Goal: Task Accomplishment & Management: Use online tool/utility

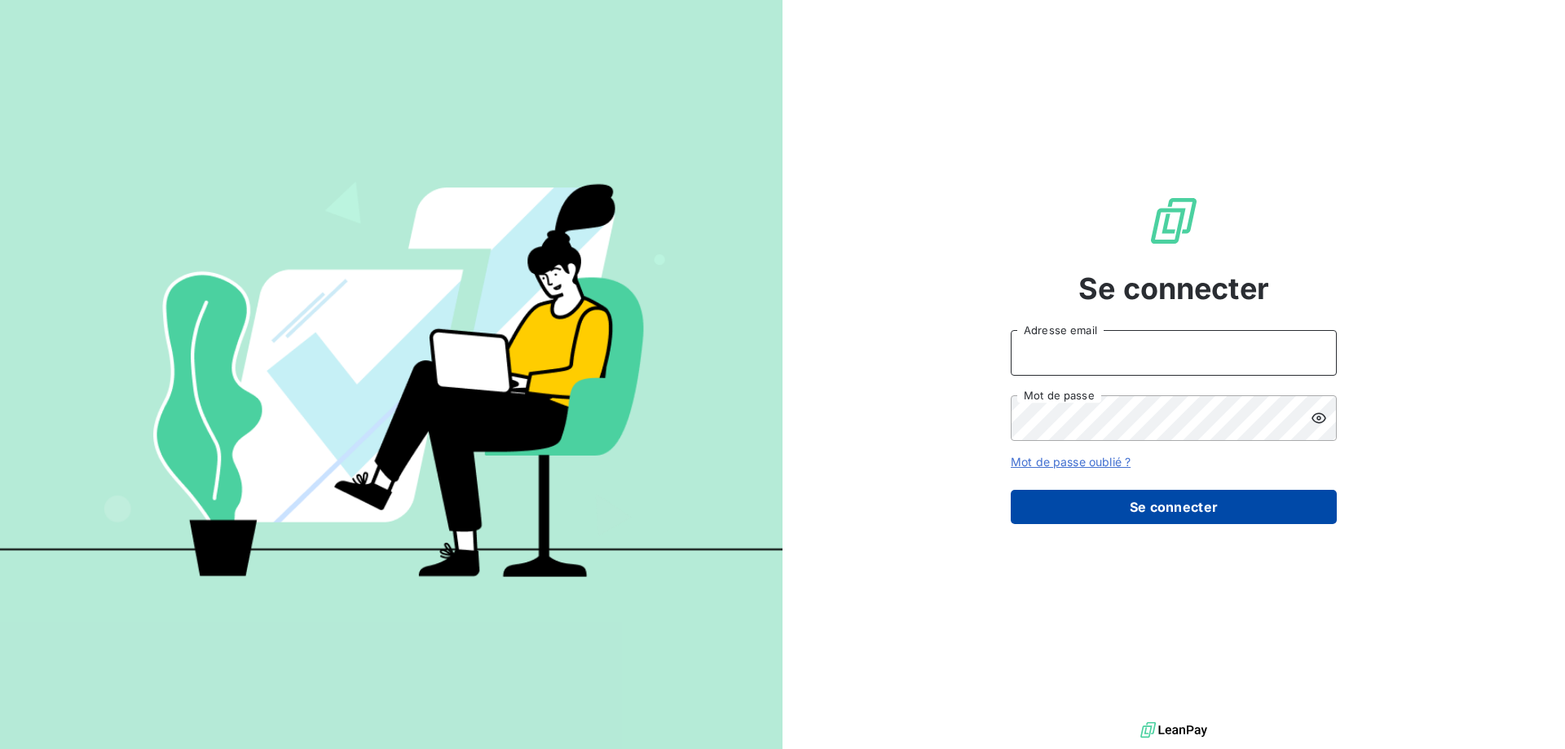
type input "[PERSON_NAME][EMAIL_ADDRESS][DOMAIN_NAME]"
click at [1173, 511] on button "Se connecter" at bounding box center [1174, 507] width 326 height 34
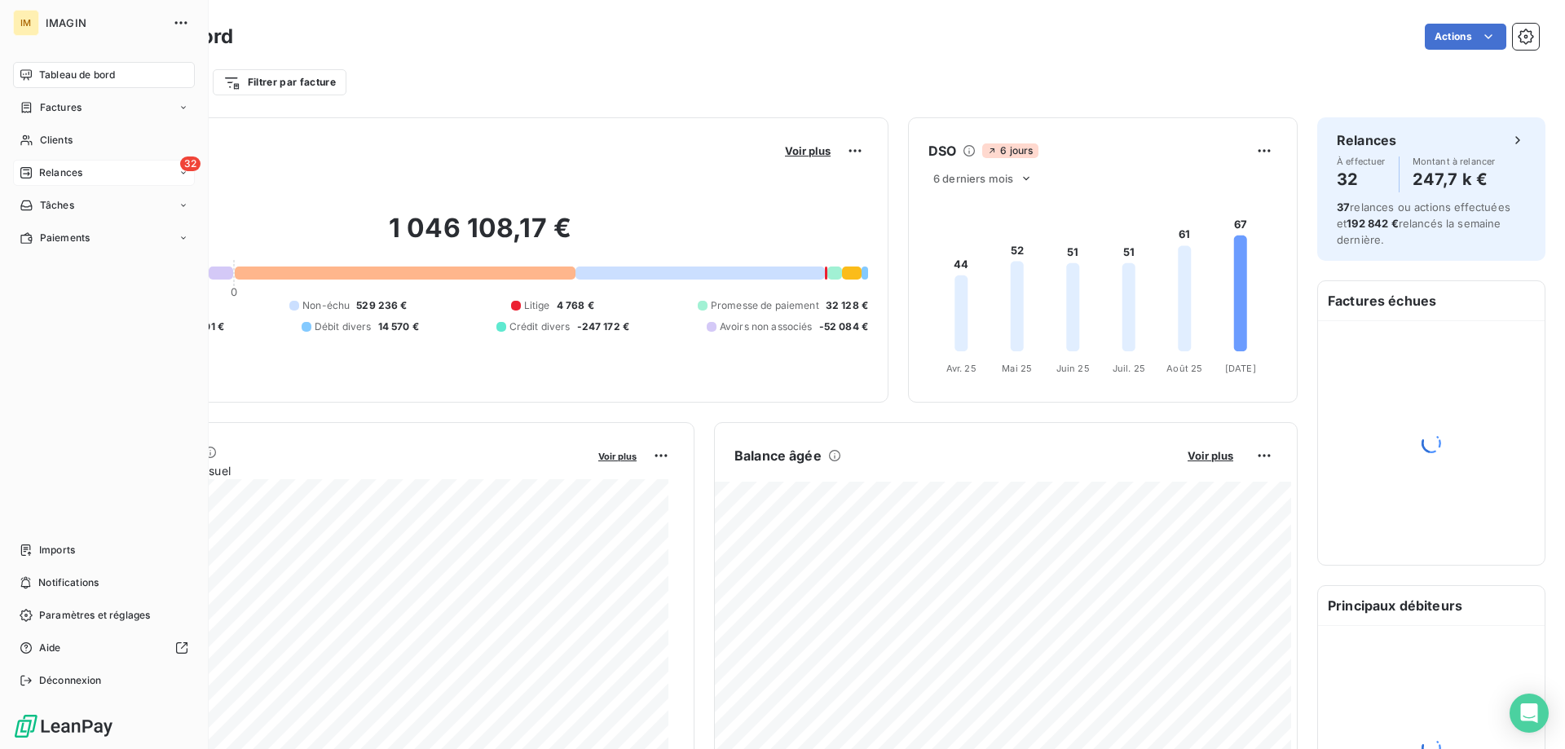
click at [31, 163] on div "32 Relances" at bounding box center [104, 173] width 182 height 26
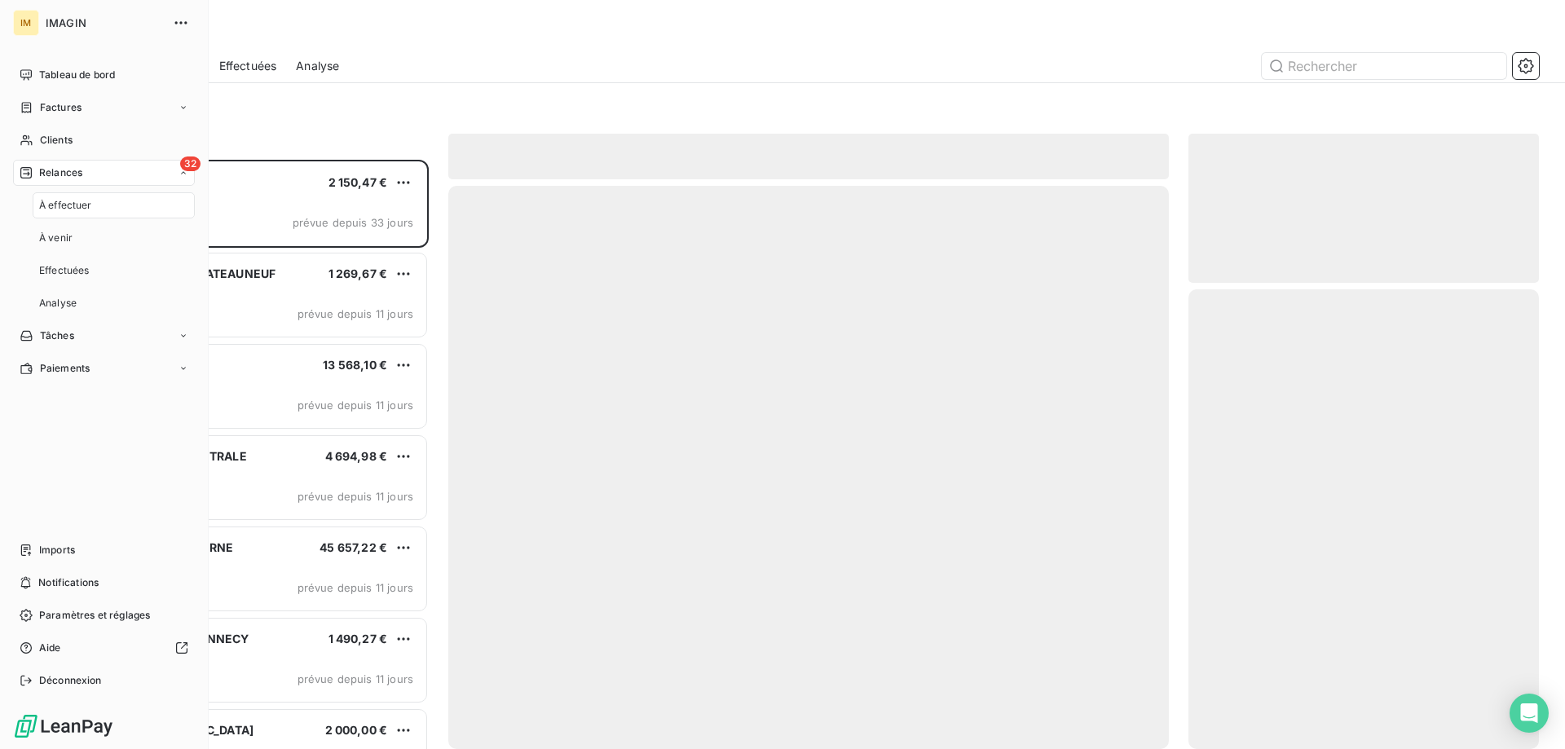
scroll to position [577, 338]
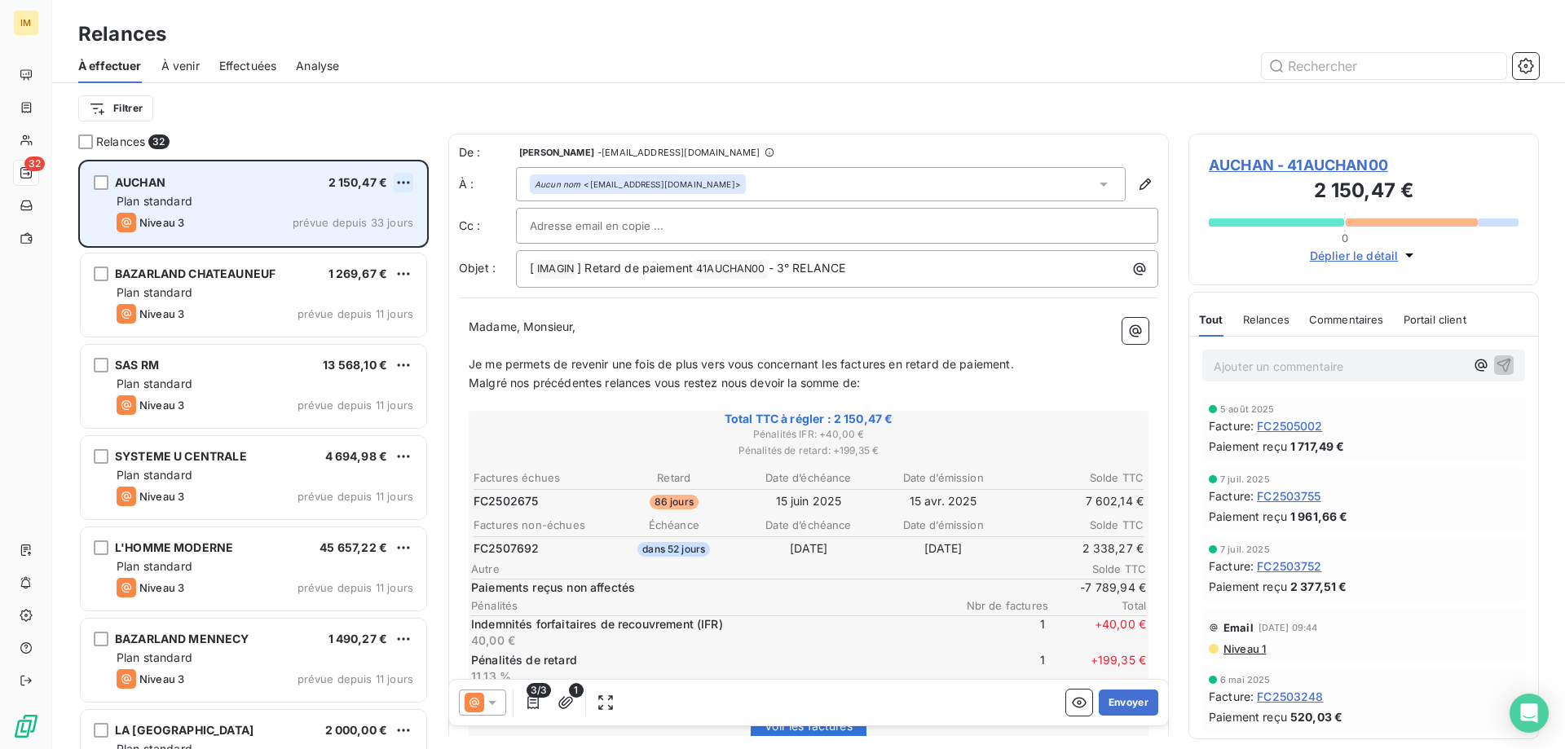
click at [411, 181] on html "IM 32 Relances À effectuer À venir Effectuées Analyse Filtrer Relances 32 AUCHA…" at bounding box center [782, 374] width 1565 height 749
click at [353, 243] on div "Passer cette action" at bounding box center [333, 245] width 146 height 26
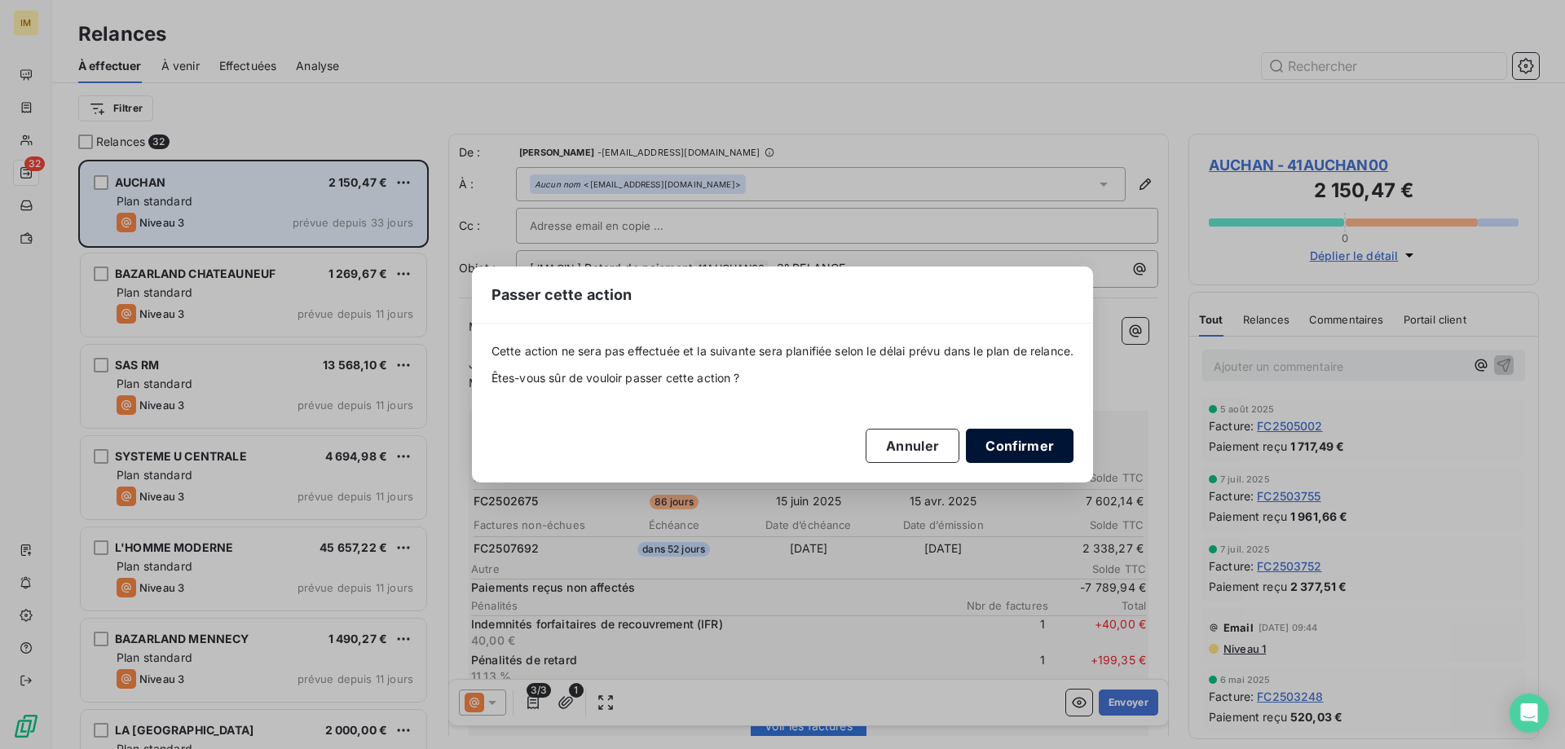
click at [1027, 441] on button "Confirmer" at bounding box center [1020, 446] width 108 height 34
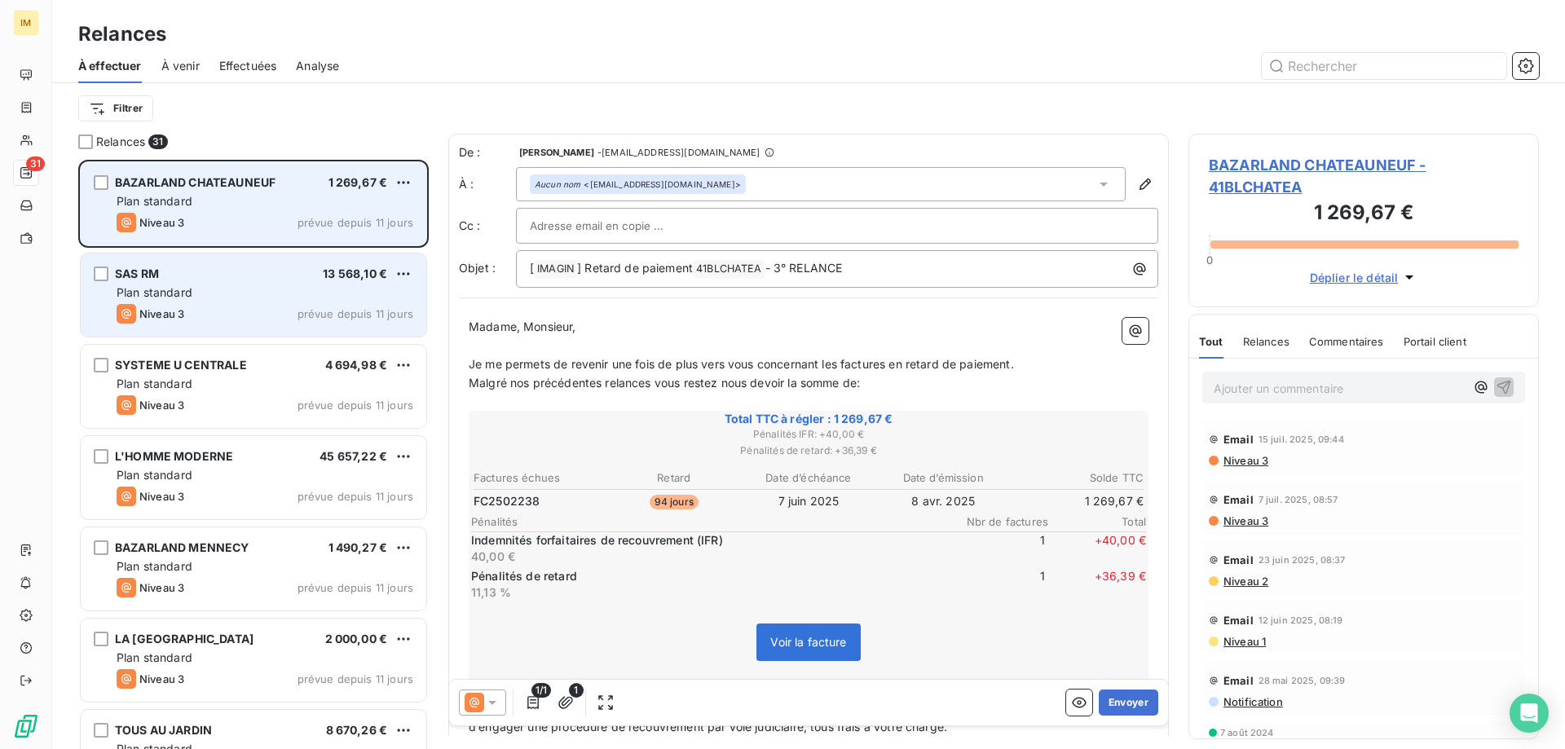
click at [314, 292] on div "Plan standard" at bounding box center [265, 293] width 297 height 16
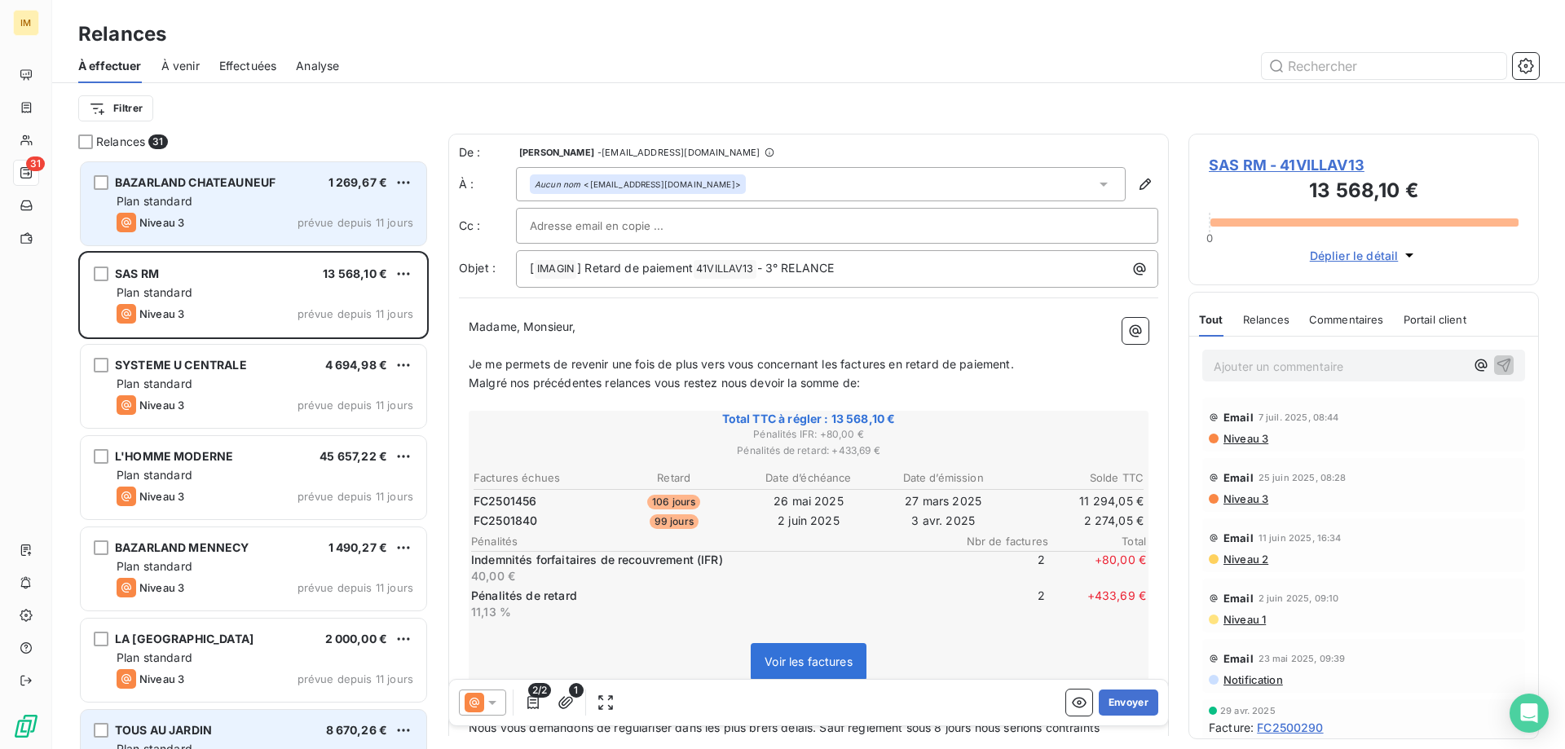
click at [356, 720] on div "TOUS AU JARDIN 8 670,26 € Plan standard Niveau 3 prévue depuis 11 jours" at bounding box center [254, 751] width 346 height 83
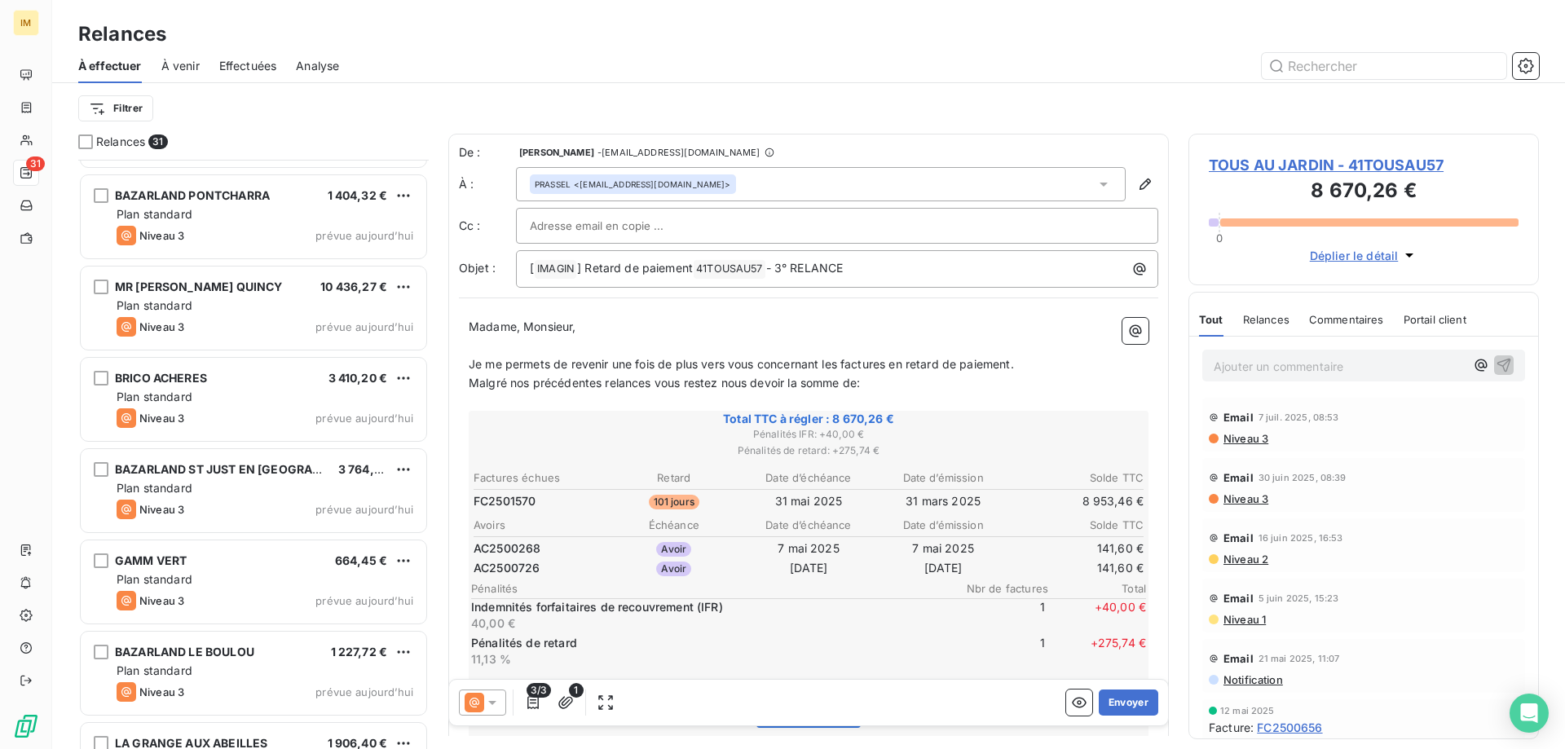
scroll to position [2242, 0]
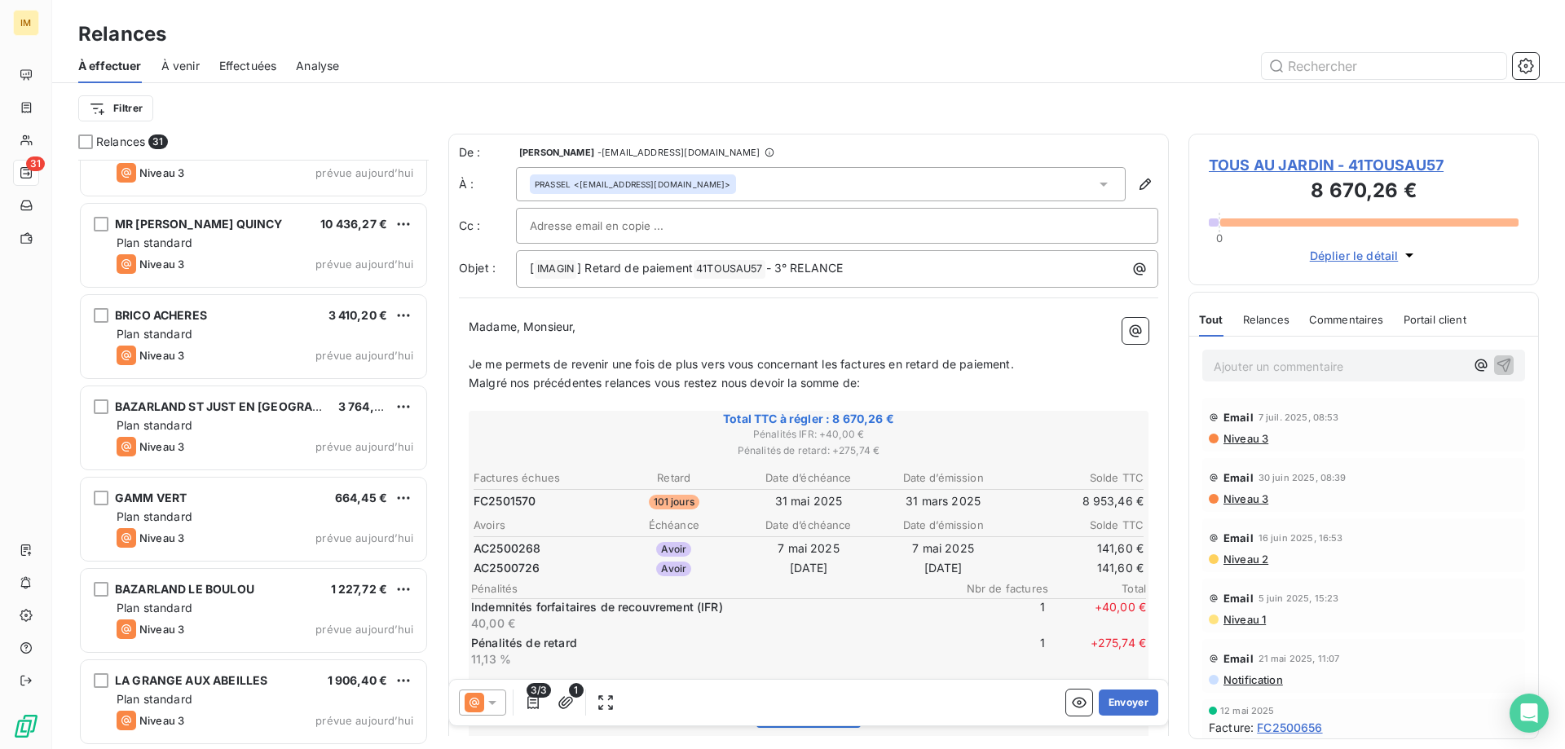
click at [356, 720] on span "prévue aujourd’hui" at bounding box center [365, 720] width 98 height 13
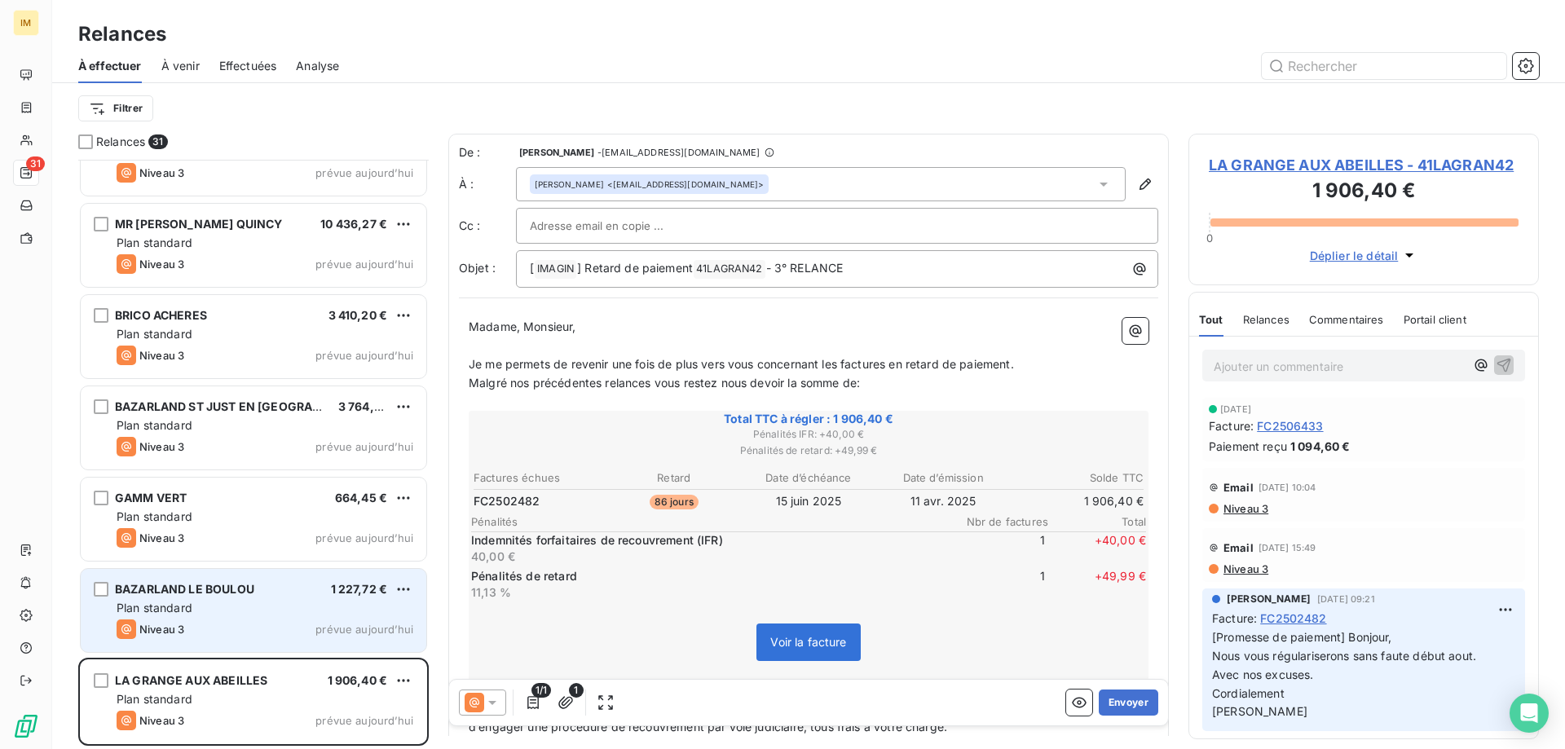
click at [355, 610] on div "Plan standard" at bounding box center [265, 608] width 297 height 16
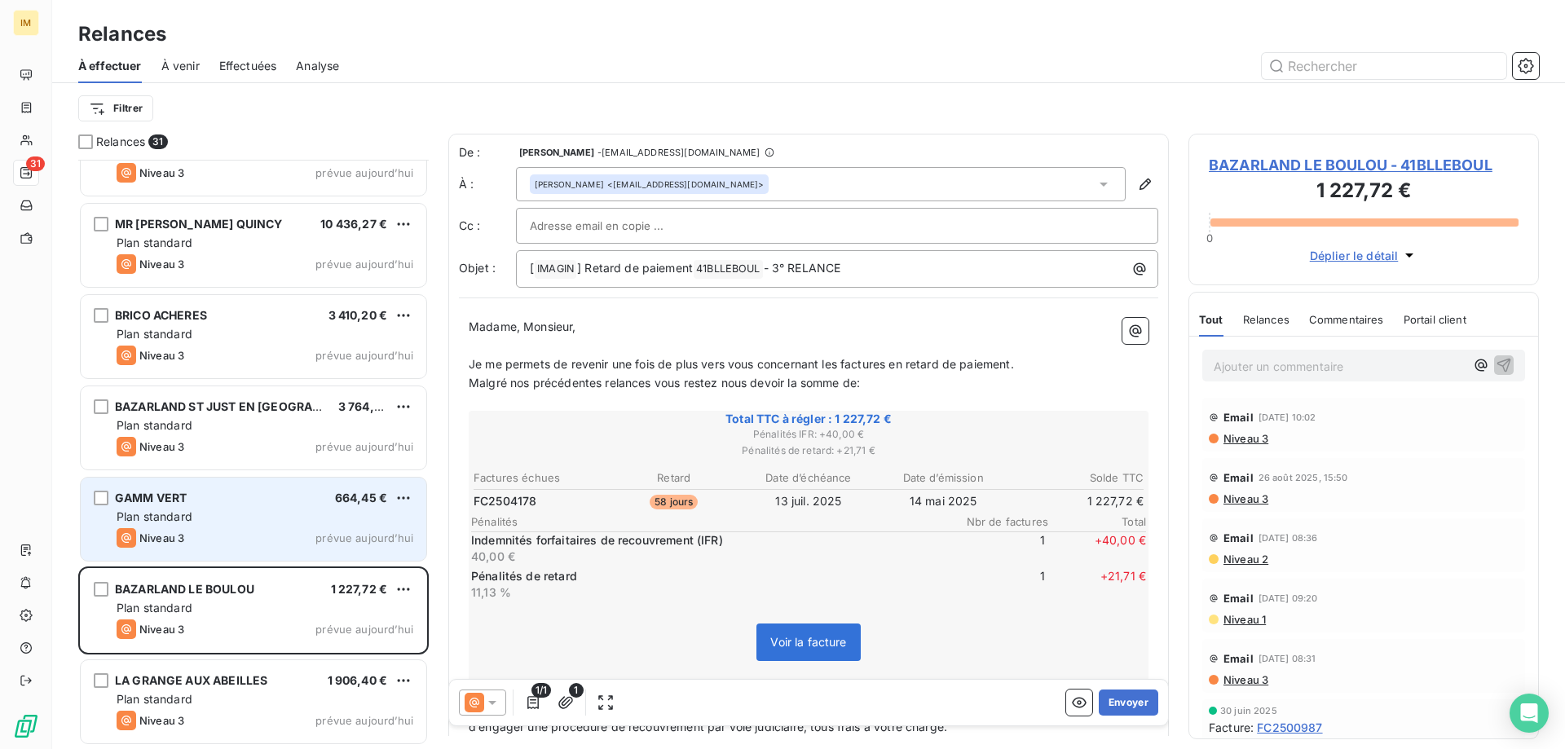
click at [330, 520] on div "Plan standard" at bounding box center [265, 517] width 297 height 16
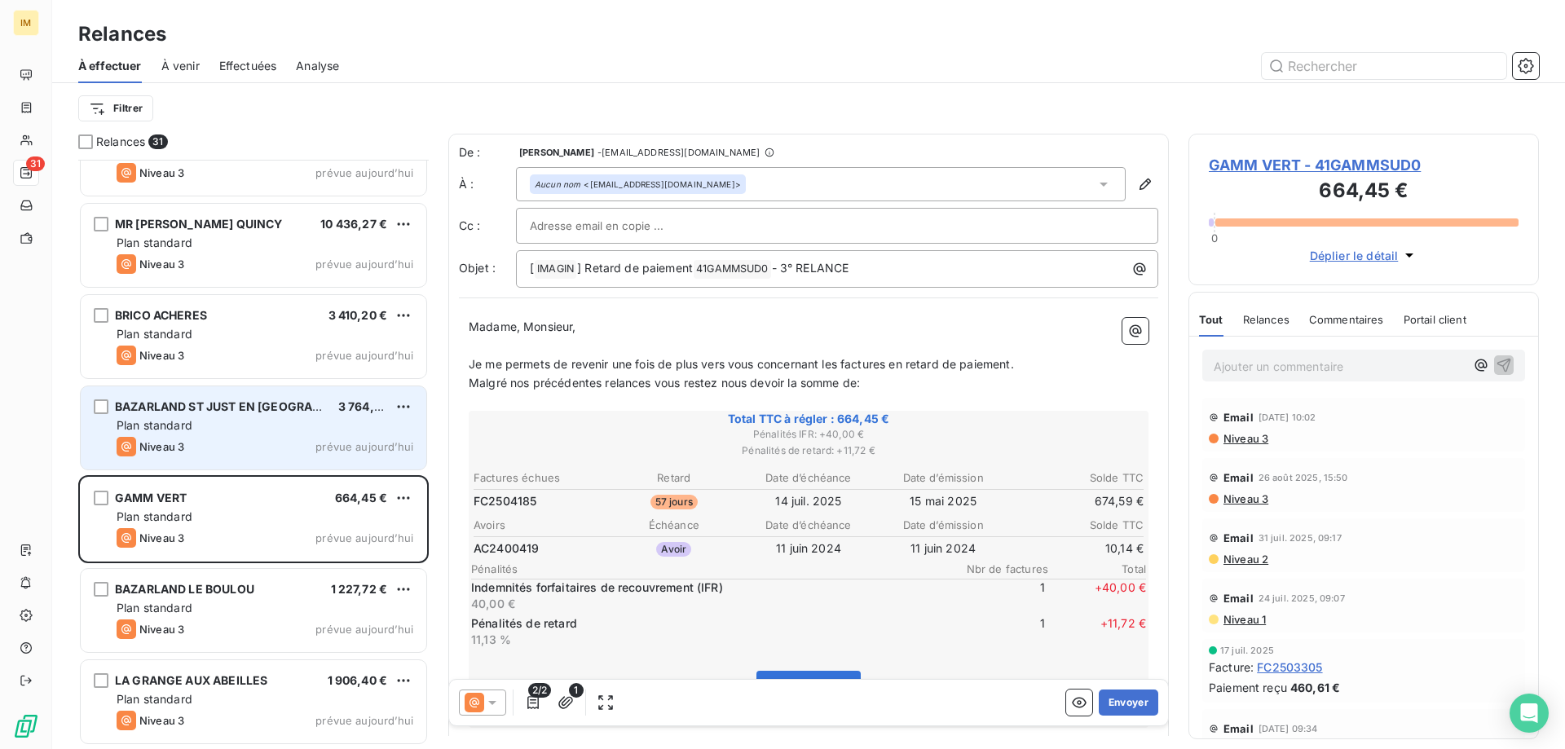
click at [313, 448] on div "Niveau 3 prévue aujourd’hui" at bounding box center [265, 447] width 297 height 20
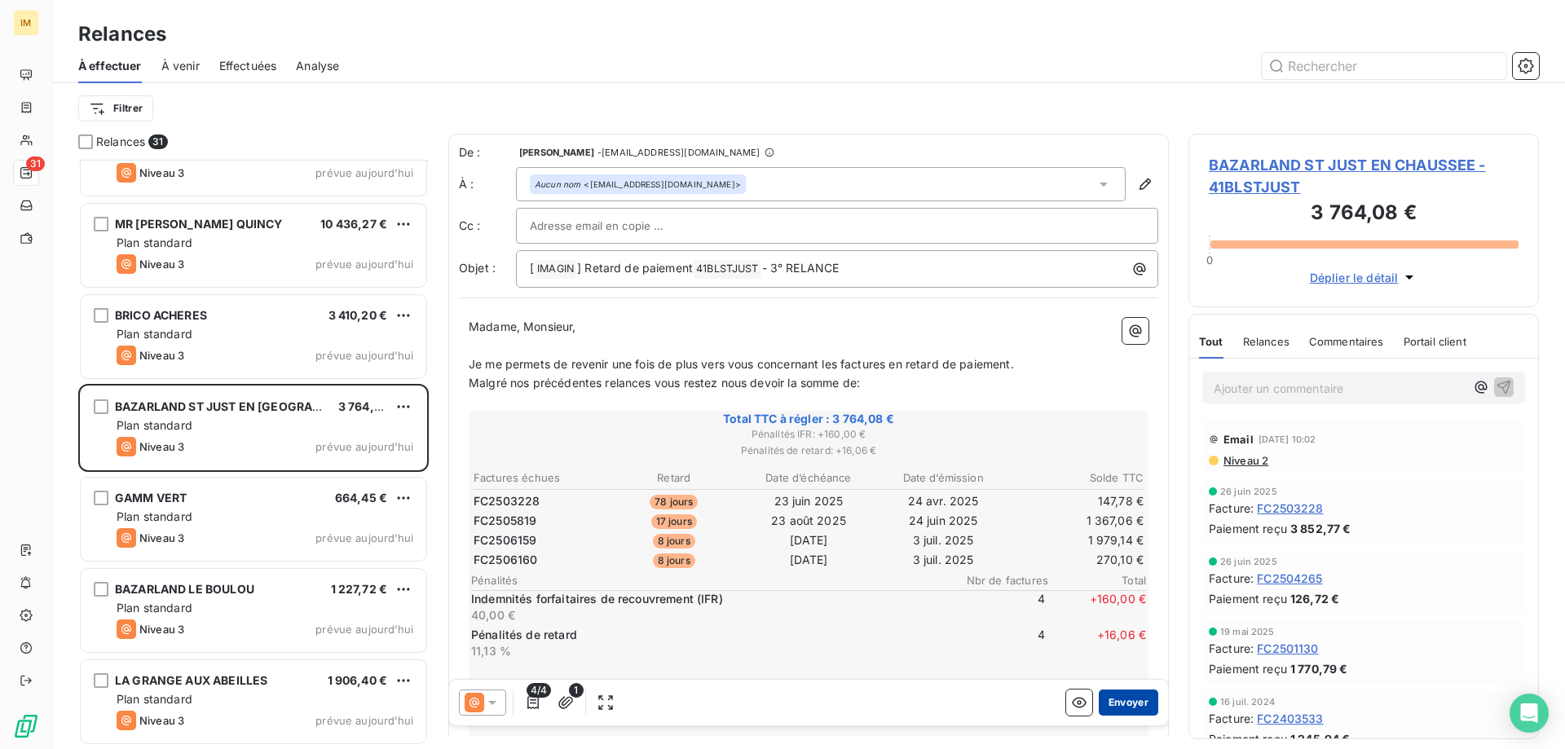
click at [1130, 700] on button "Envoyer" at bounding box center [1129, 703] width 60 height 26
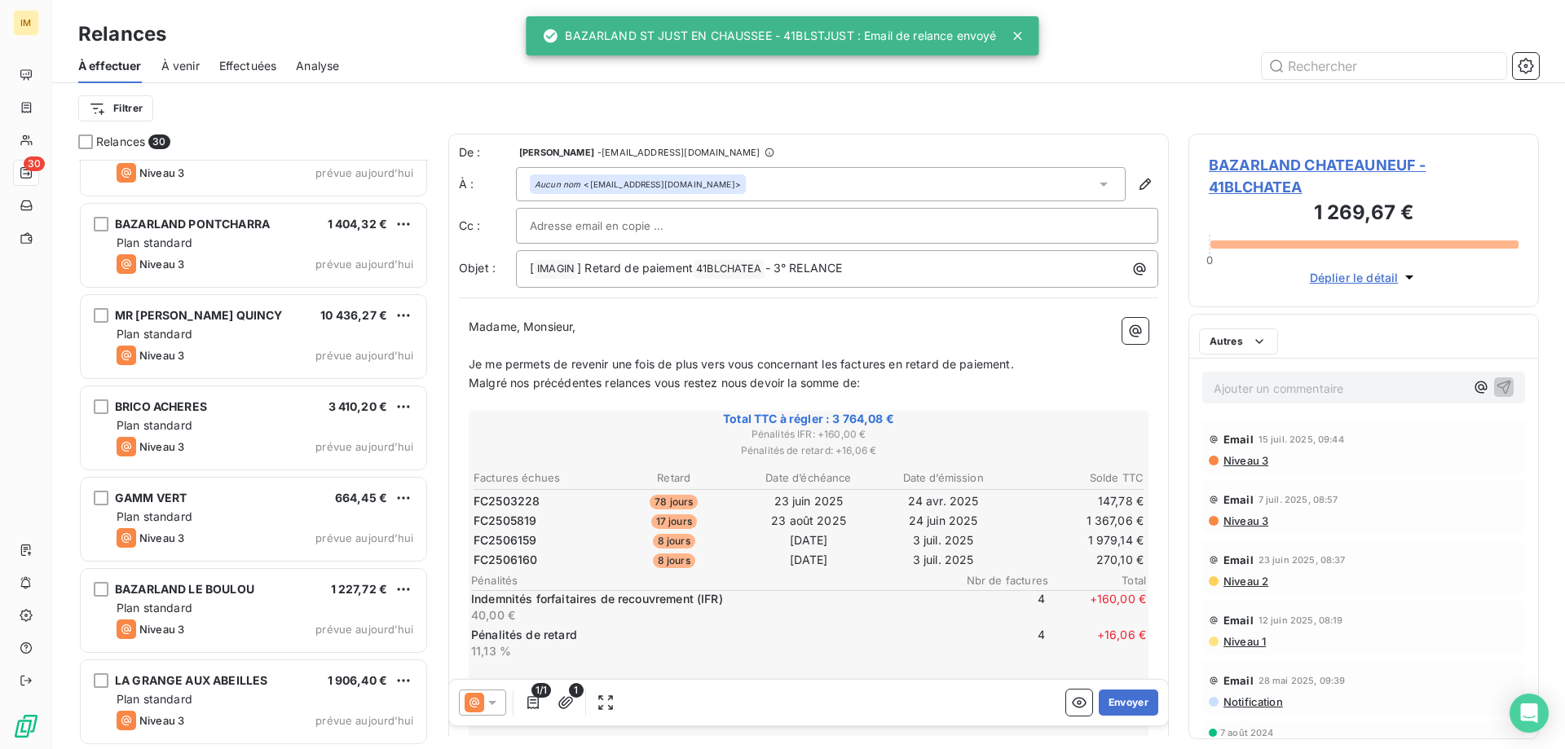
scroll to position [2150, 0]
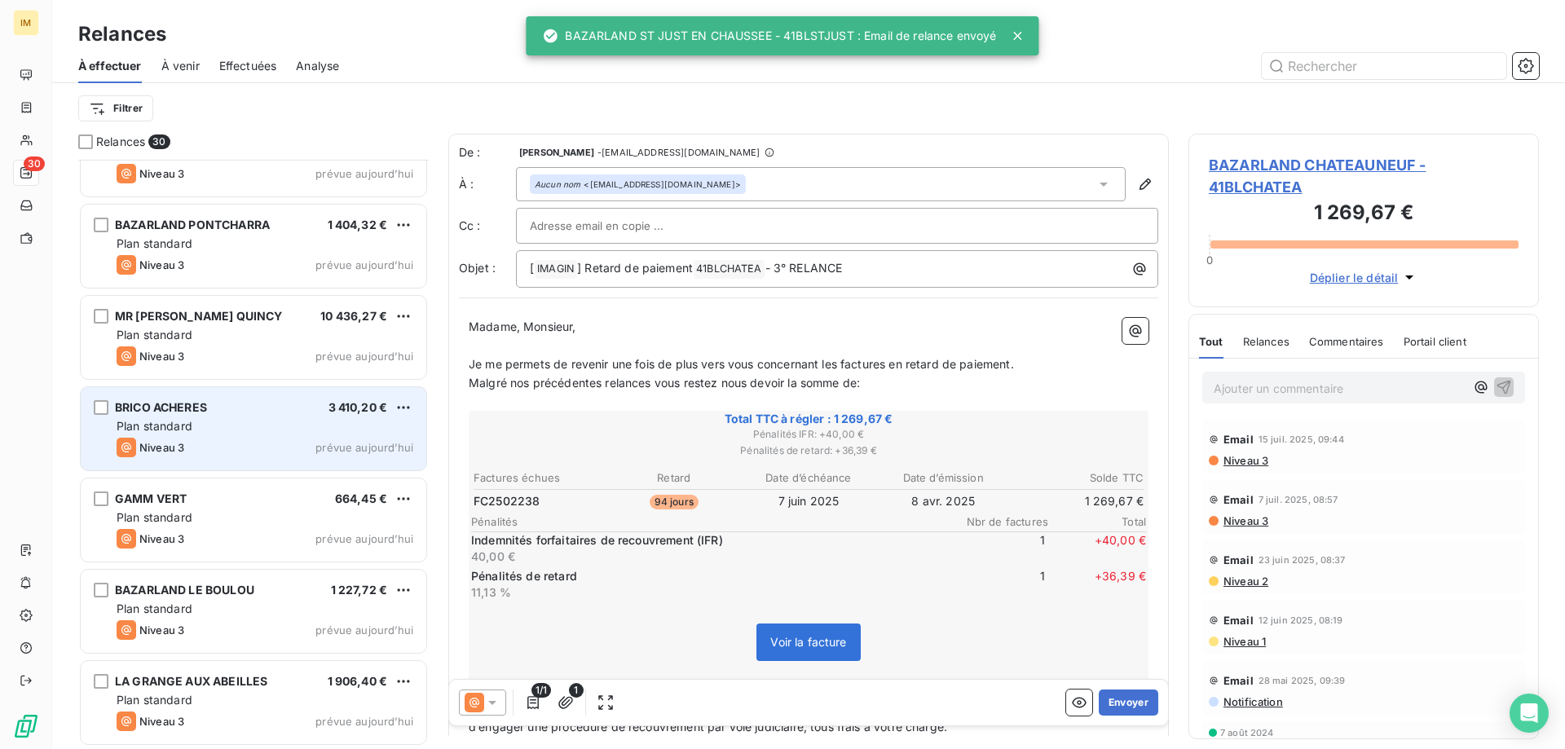
click at [267, 427] on div "Plan standard" at bounding box center [265, 426] width 297 height 16
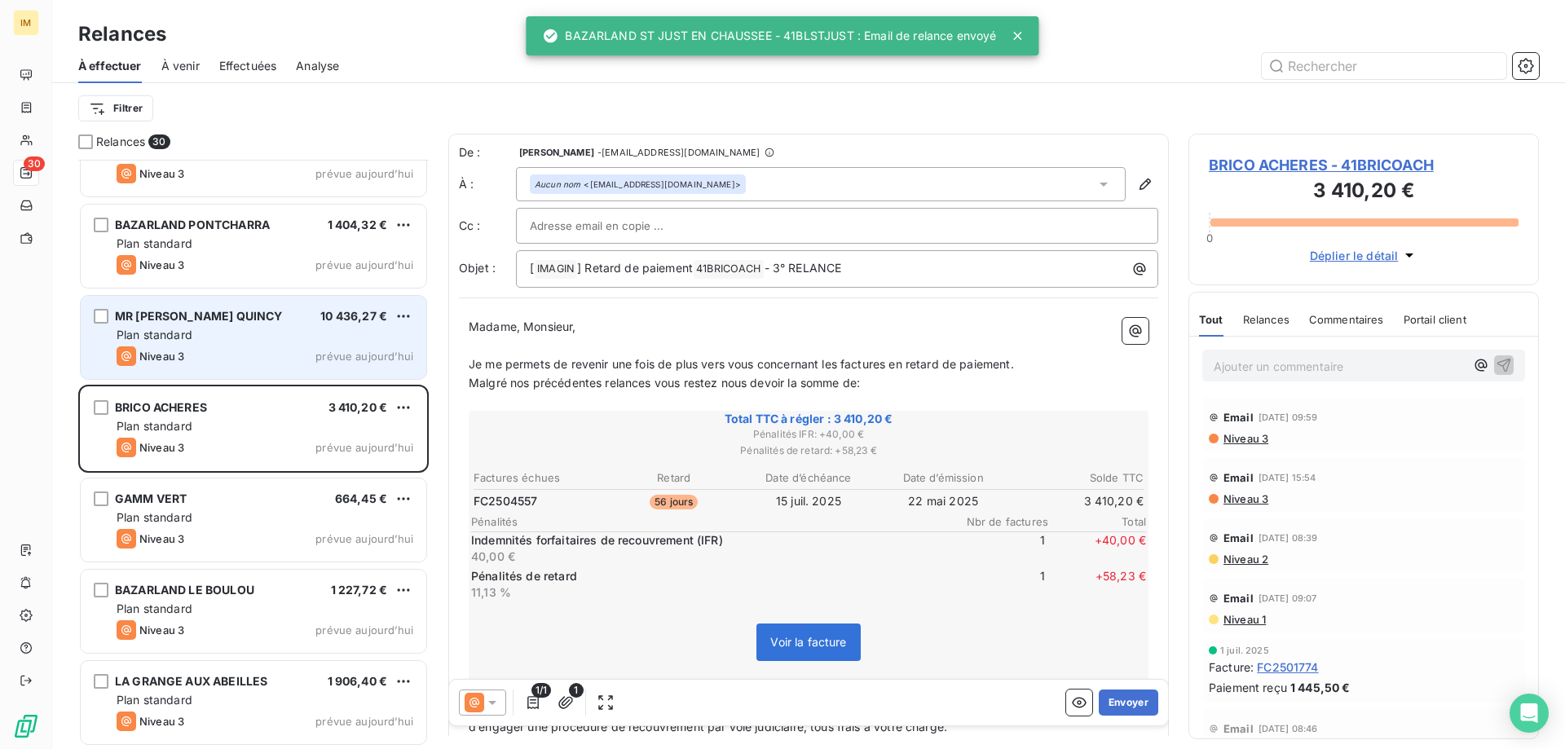
click at [265, 333] on div "Plan standard" at bounding box center [265, 335] width 297 height 16
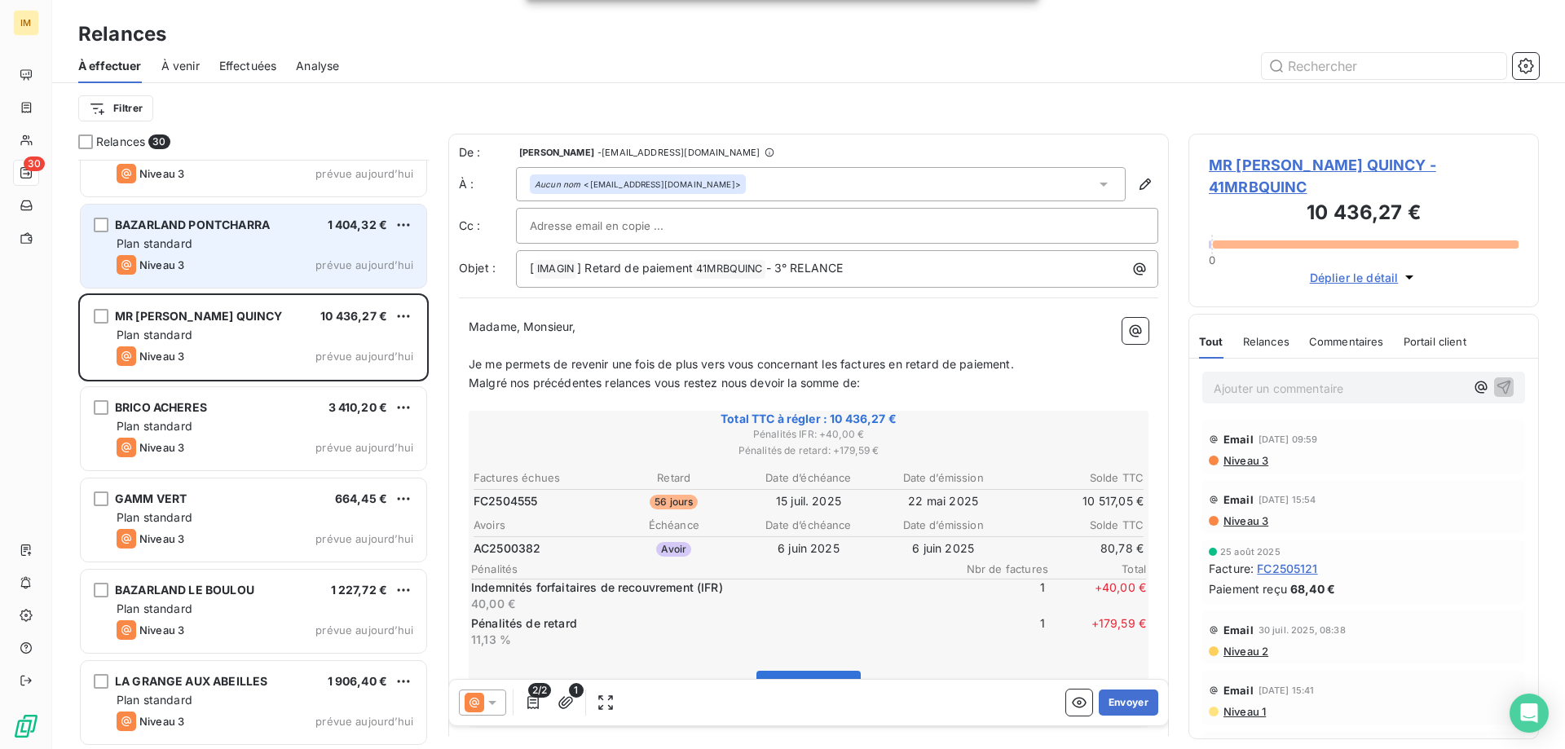
click at [257, 276] on div "BAZARLAND PONTCHARRA 1 404,32 € Plan standard Niveau 3 prévue [DATE]" at bounding box center [254, 246] width 346 height 83
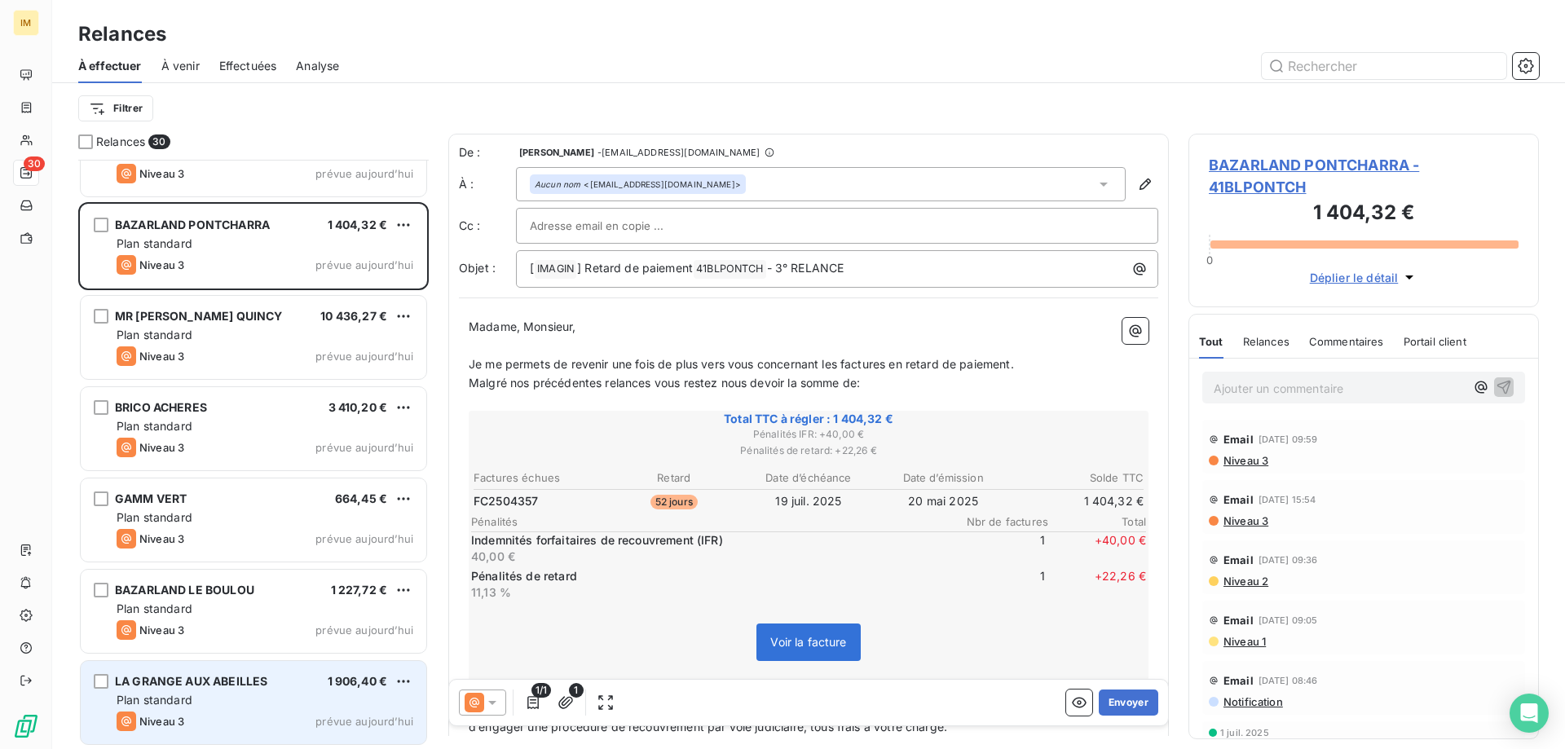
click at [242, 692] on div "Plan standard" at bounding box center [265, 700] width 297 height 16
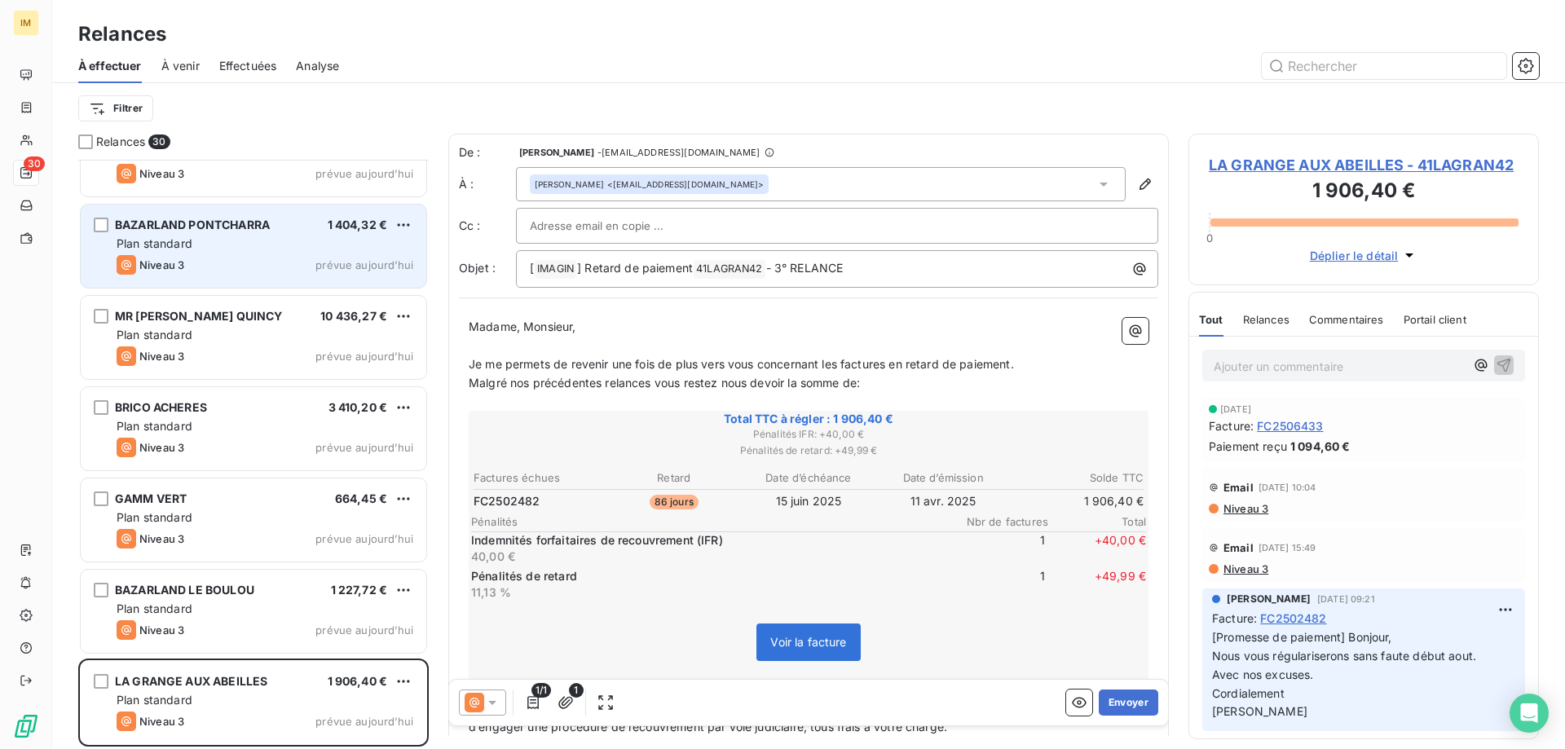
click at [338, 259] on span "prévue aujourd’hui" at bounding box center [365, 264] width 98 height 13
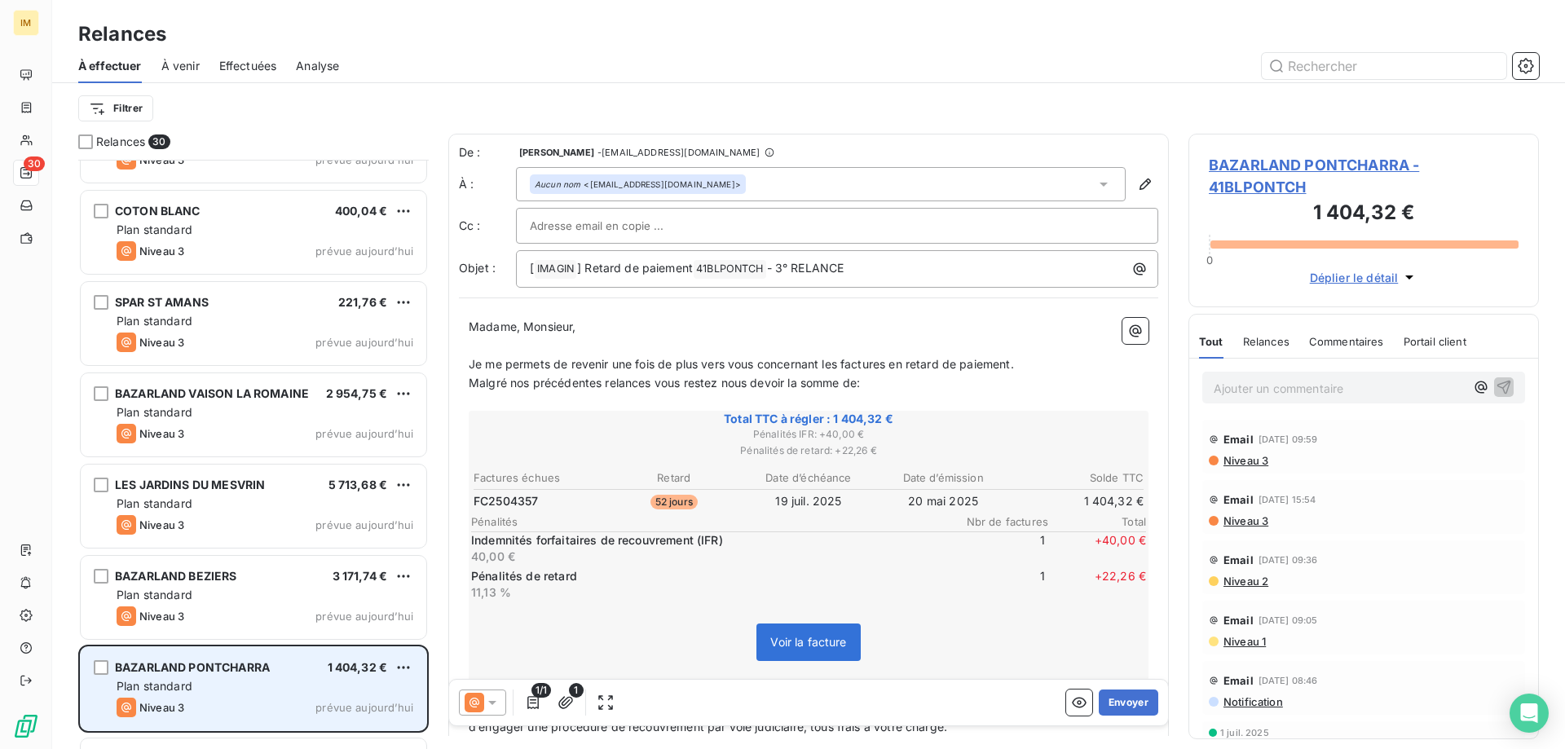
scroll to position [1693, 0]
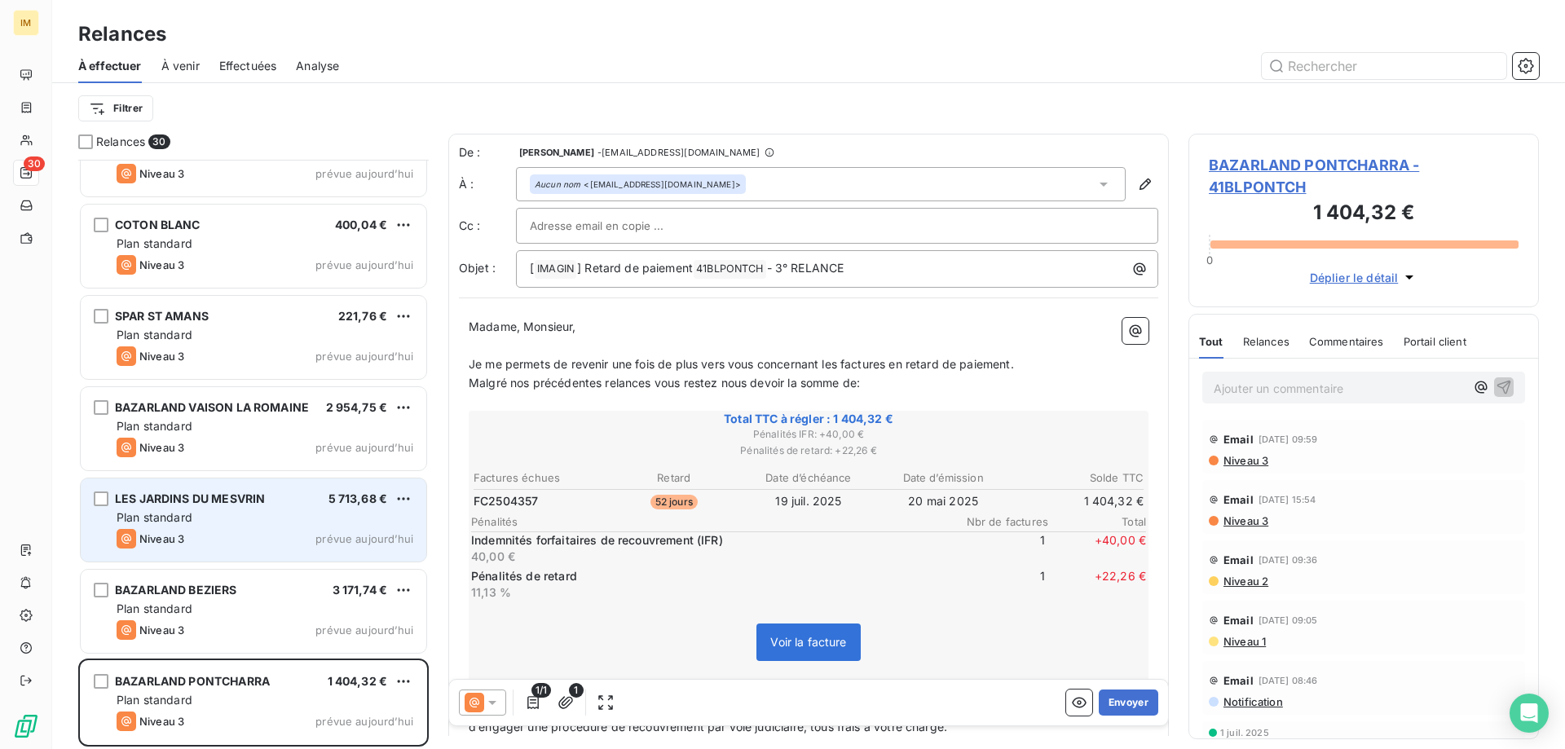
click at [244, 527] on div "LES JARDINS DU MESVRIN 5 713,68 € Plan standard Niveau 3 prévue [DATE]" at bounding box center [254, 520] width 346 height 83
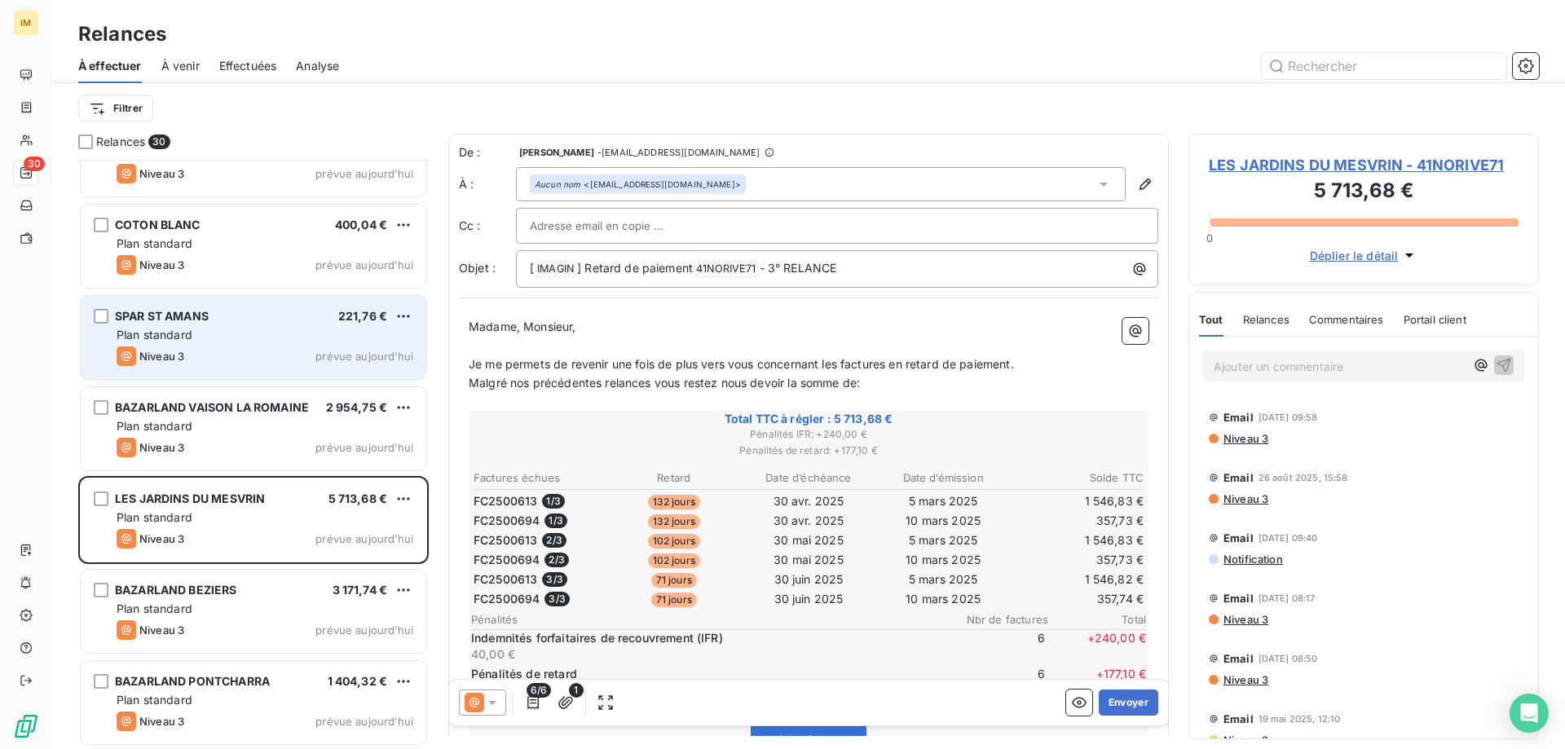
click at [218, 326] on div "SPAR ST AMANS 221,76 € Plan standard Niveau 3 prévue [DATE]" at bounding box center [254, 337] width 346 height 83
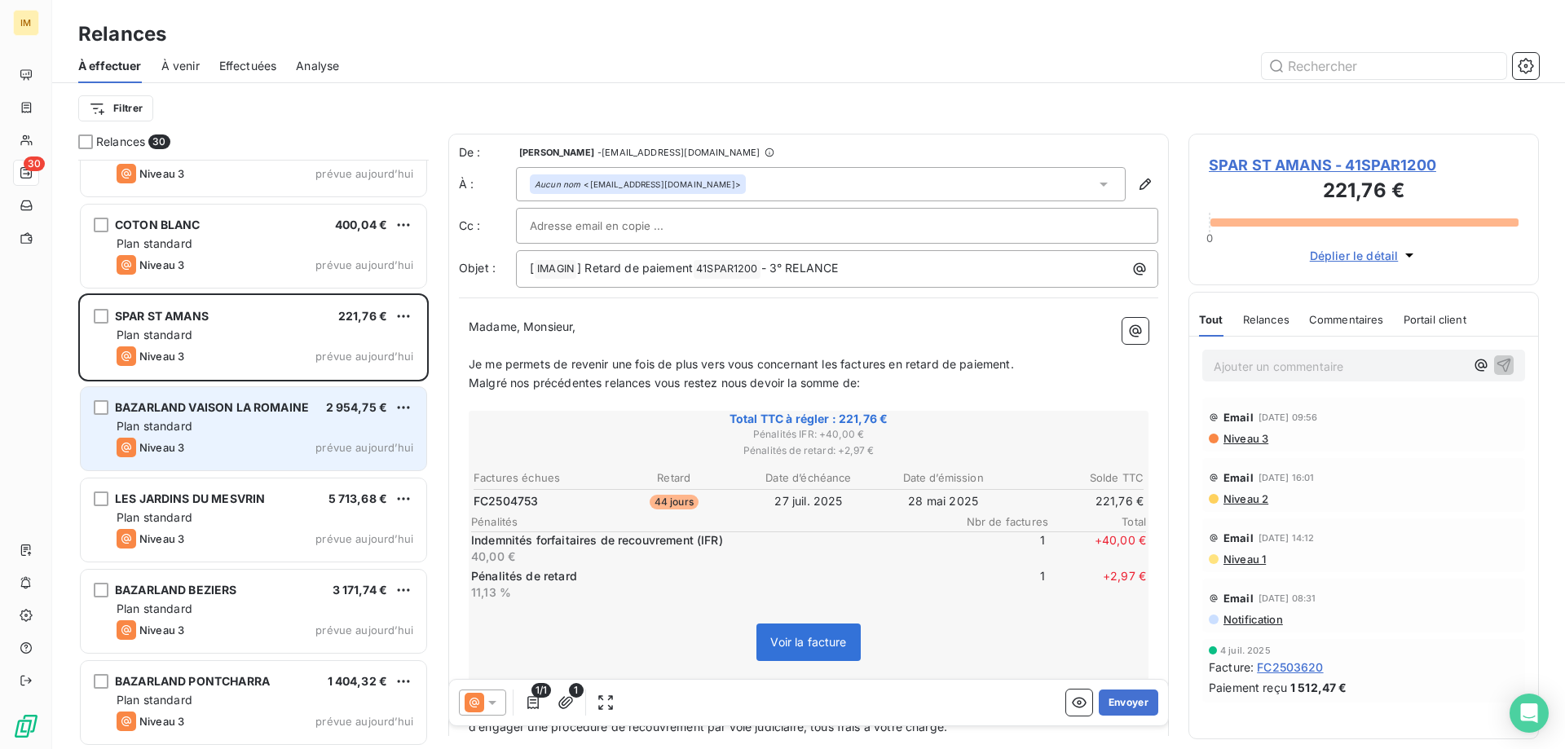
click at [333, 439] on div "Niveau 3 prévue aujourd’hui" at bounding box center [265, 448] width 297 height 20
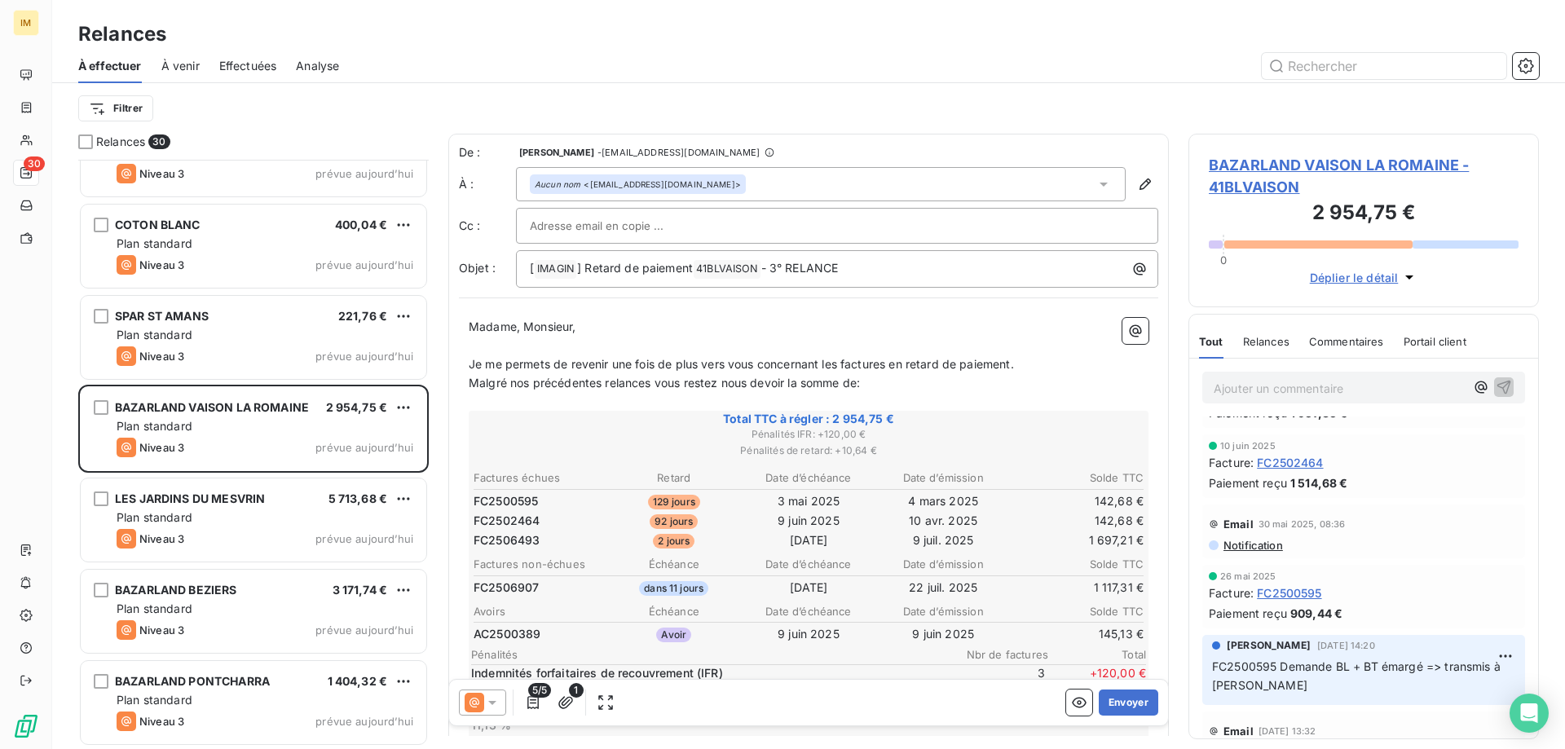
scroll to position [536, 0]
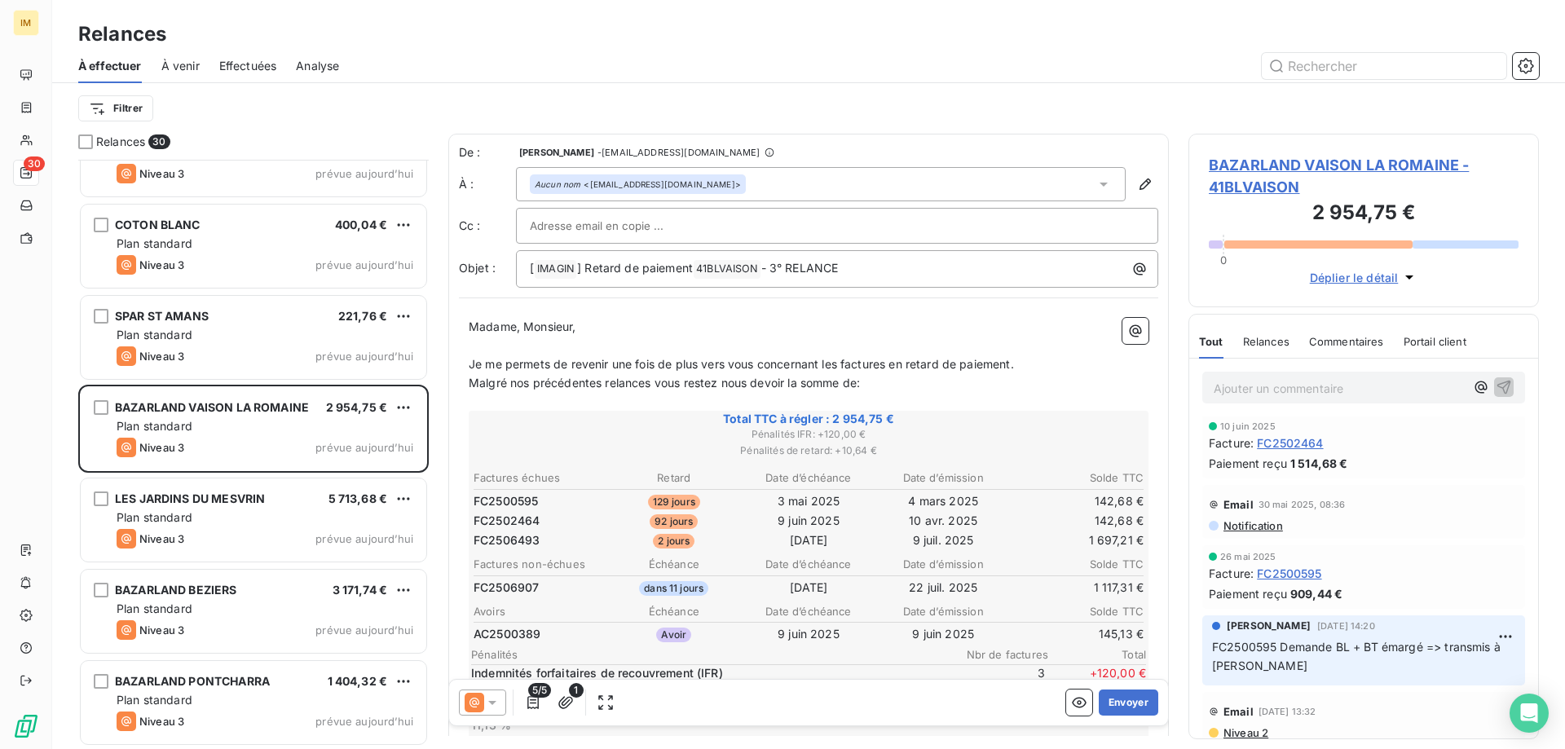
click at [498, 703] on icon at bounding box center [492, 703] width 16 height 16
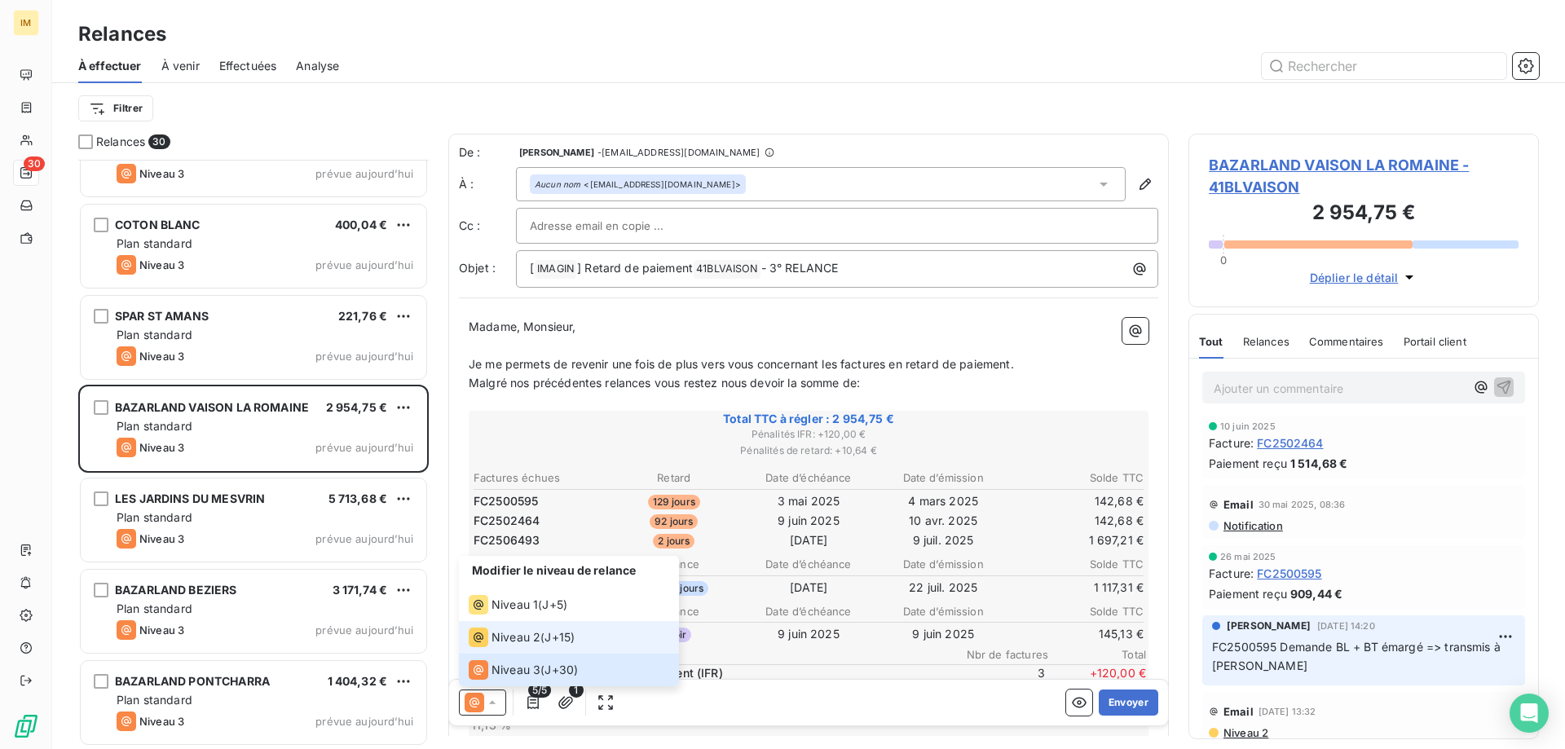
click at [512, 640] on span "Niveau 2" at bounding box center [516, 637] width 49 height 16
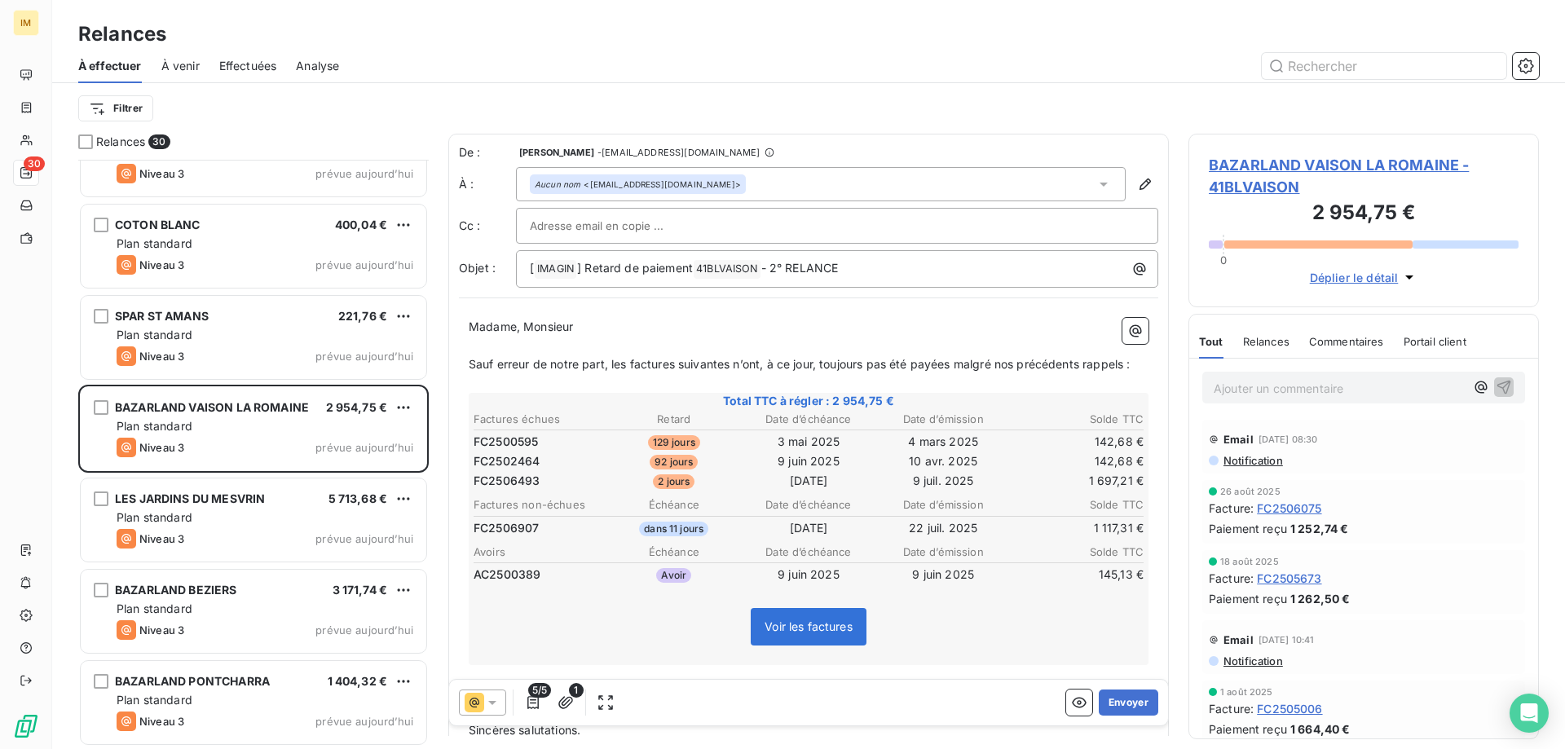
click at [492, 700] on icon at bounding box center [492, 703] width 16 height 16
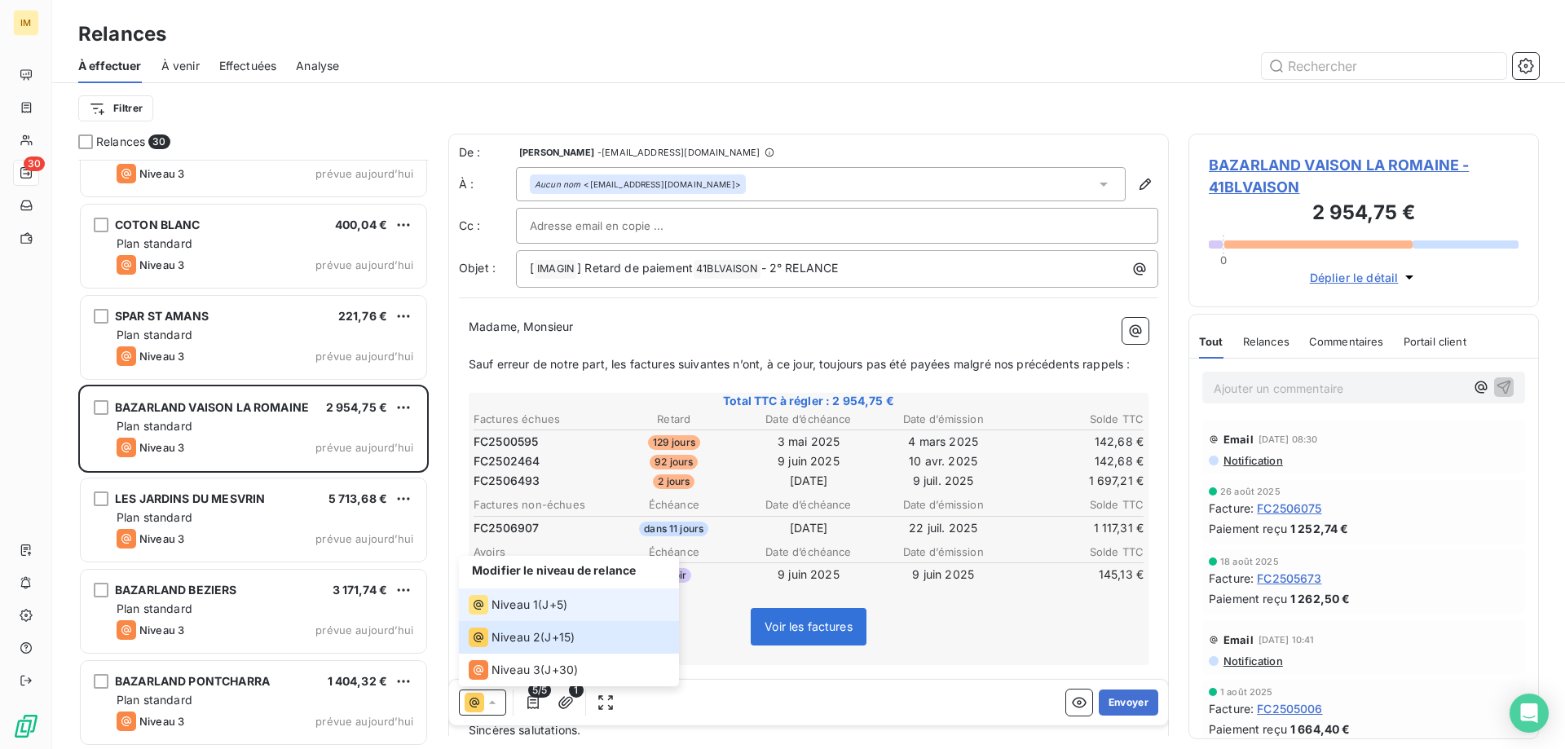
click at [522, 607] on span "Niveau 1" at bounding box center [515, 605] width 46 height 16
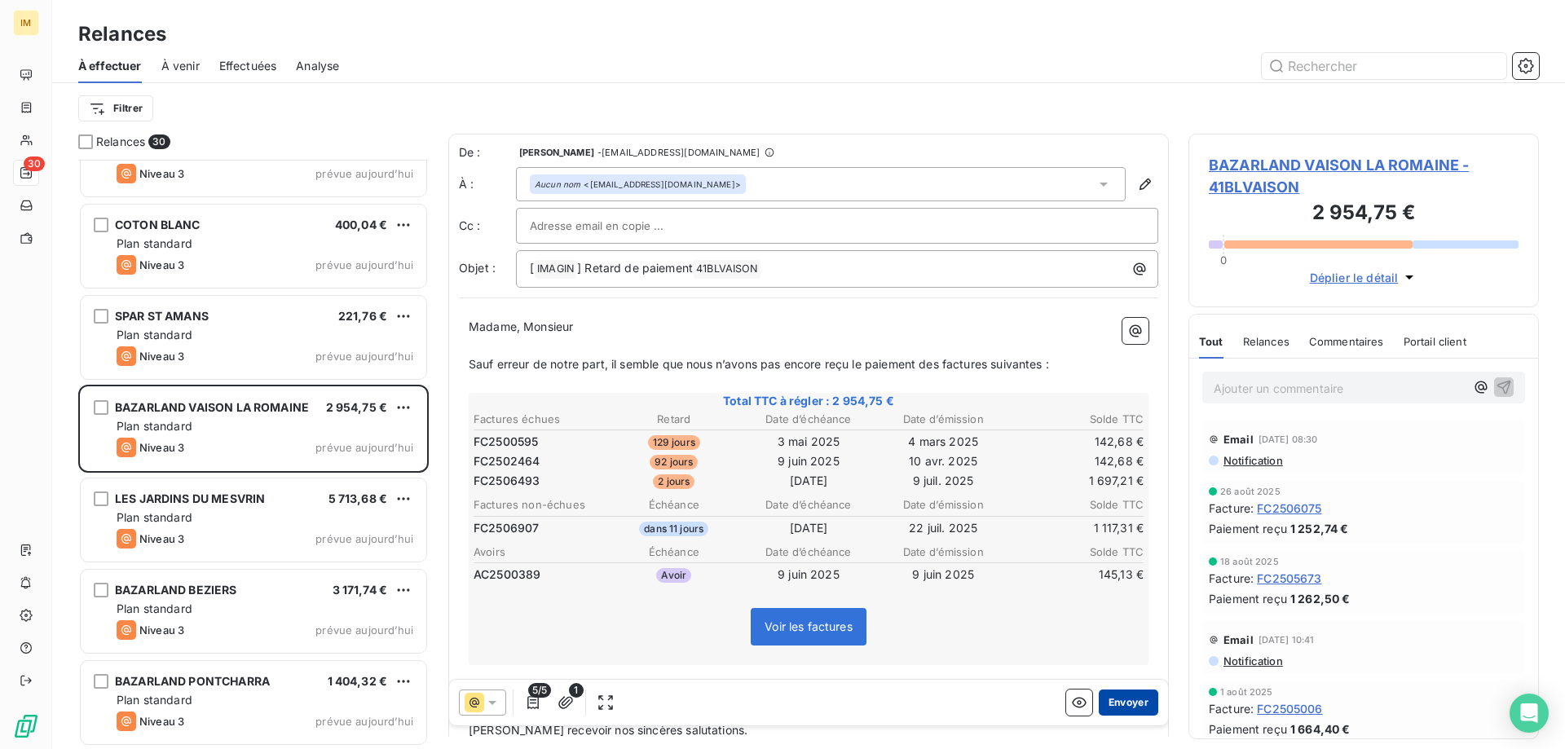
click at [1110, 704] on button "Envoyer" at bounding box center [1129, 703] width 60 height 26
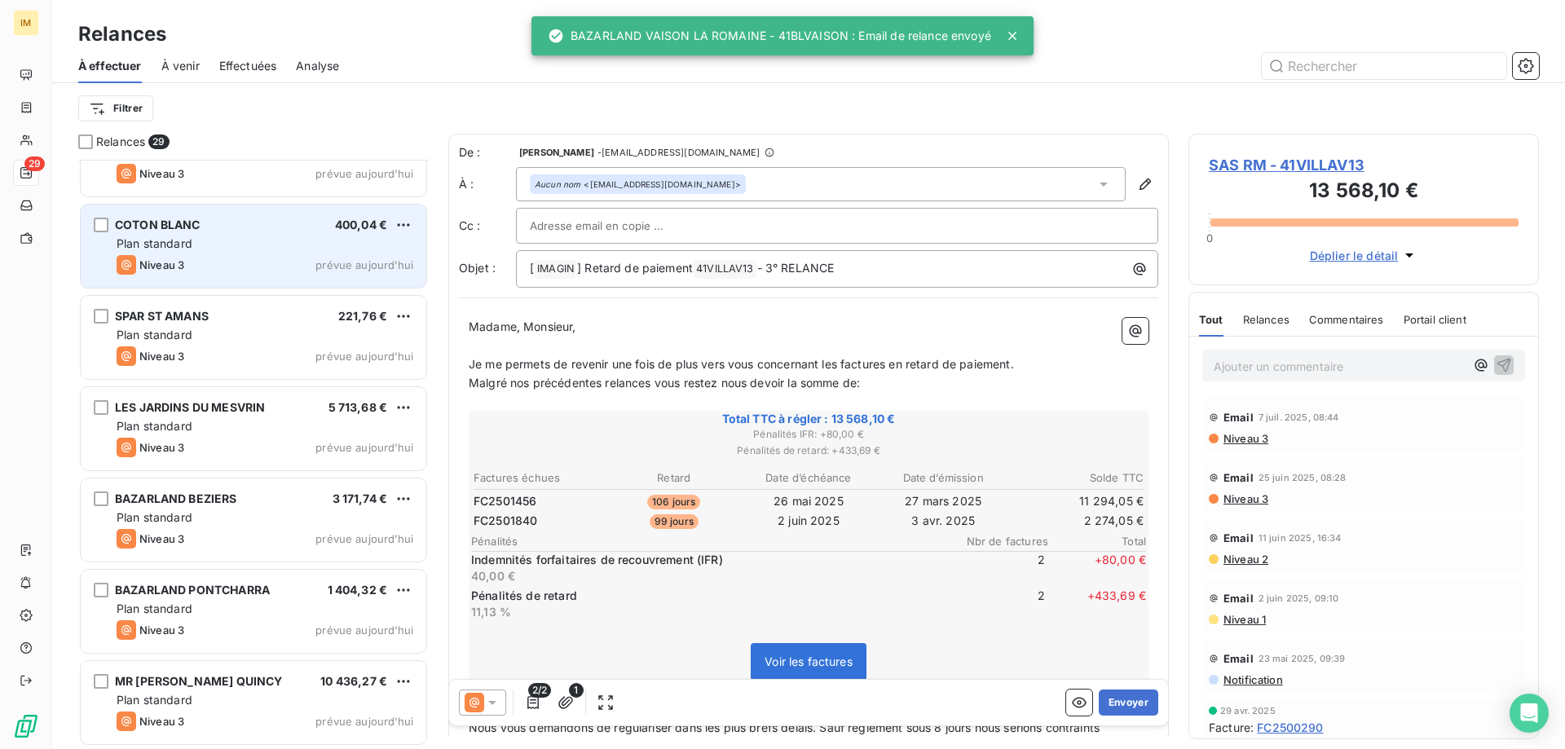
click at [298, 263] on div "Niveau 3 prévue aujourd’hui" at bounding box center [265, 265] width 297 height 20
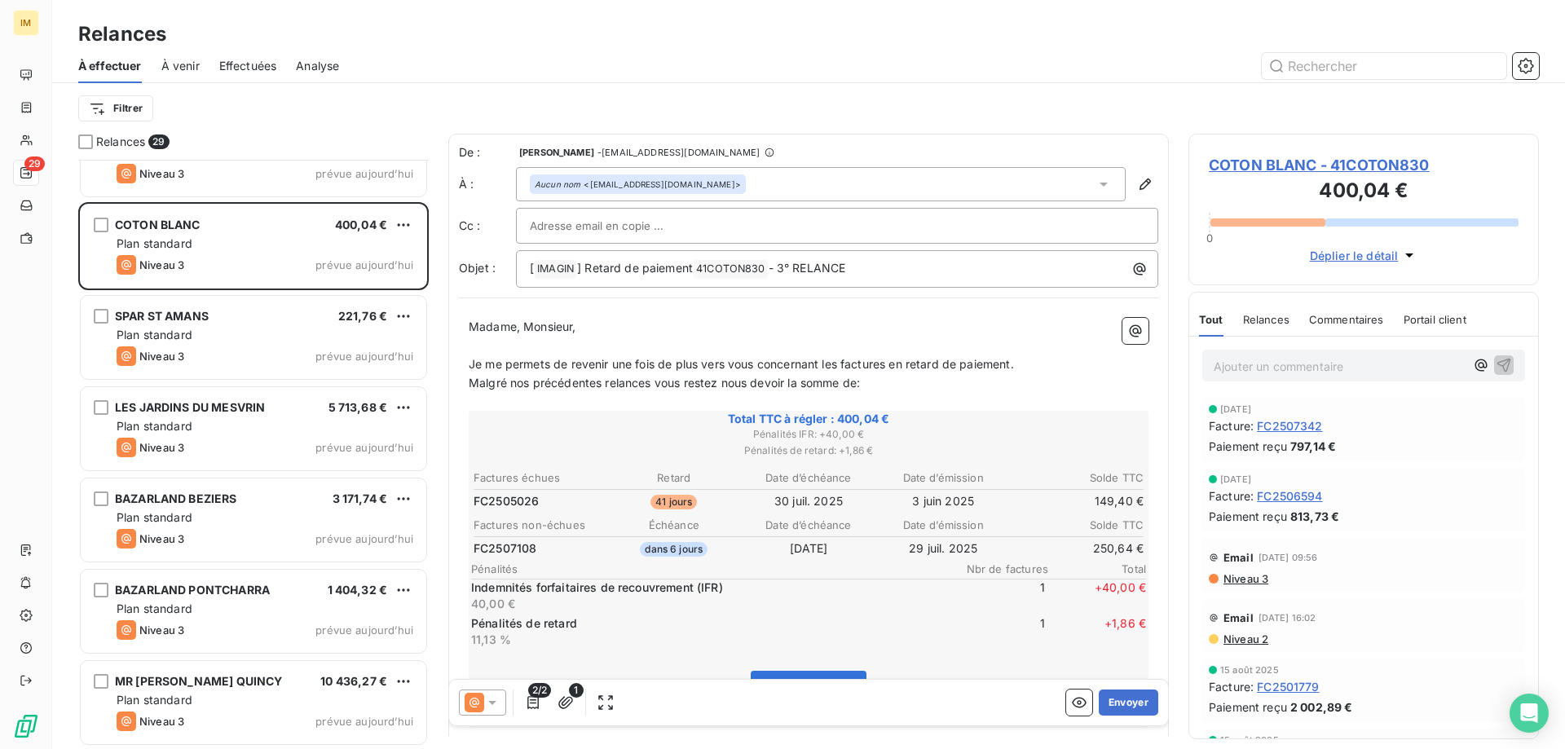
click at [1236, 576] on span "Niveau 3" at bounding box center [1245, 578] width 46 height 13
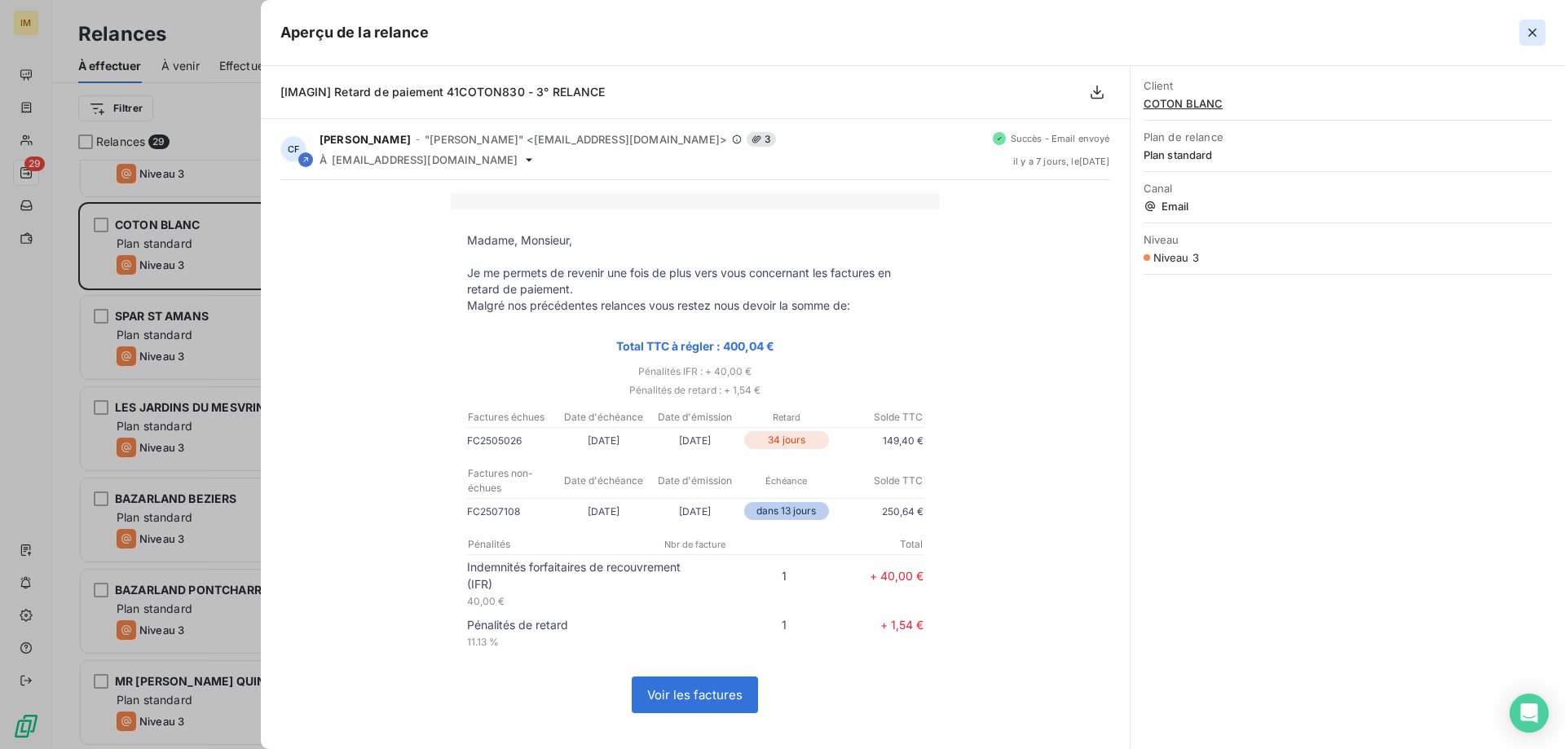
click at [1537, 29] on icon "button" at bounding box center [1533, 32] width 16 height 16
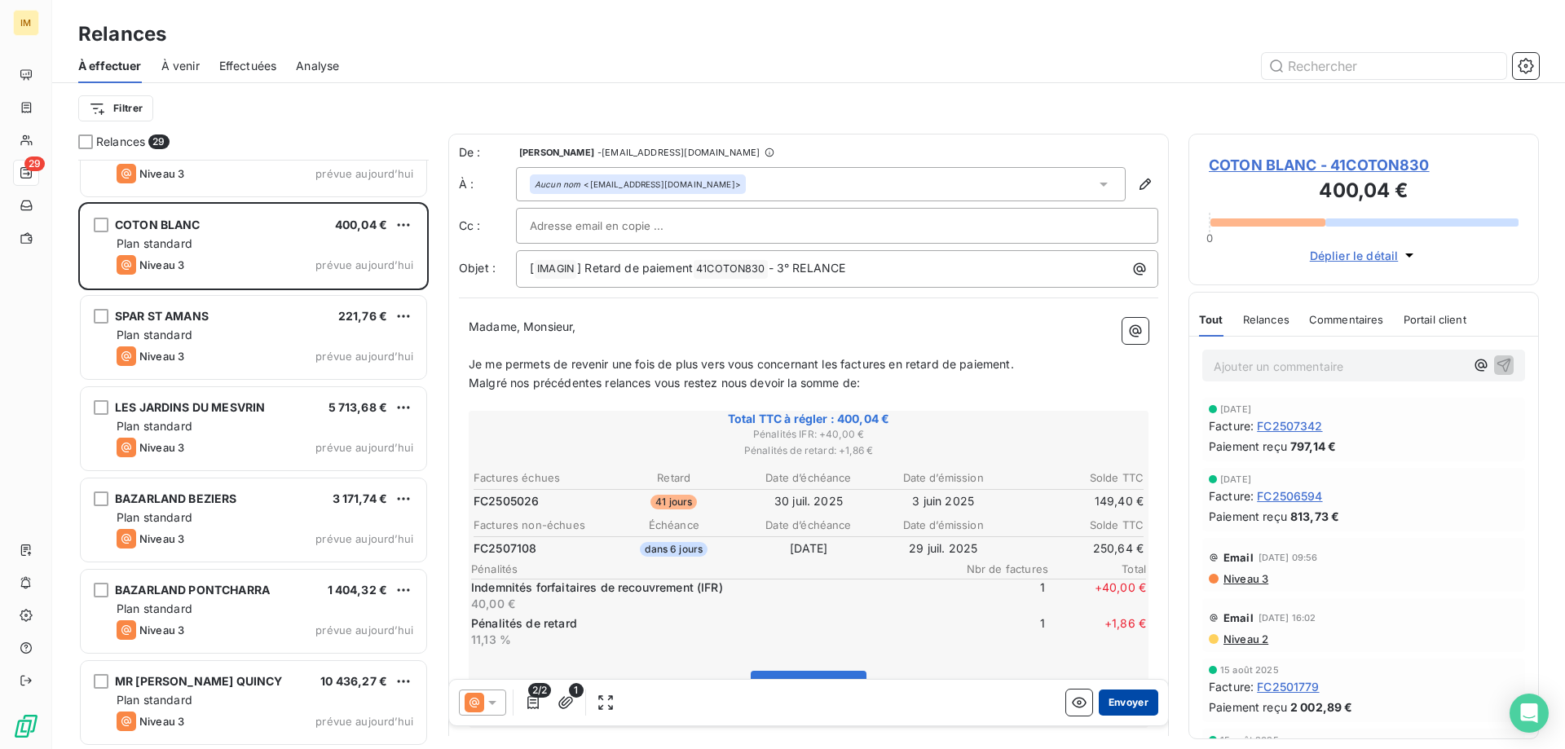
click at [1119, 708] on button "Envoyer" at bounding box center [1129, 703] width 60 height 26
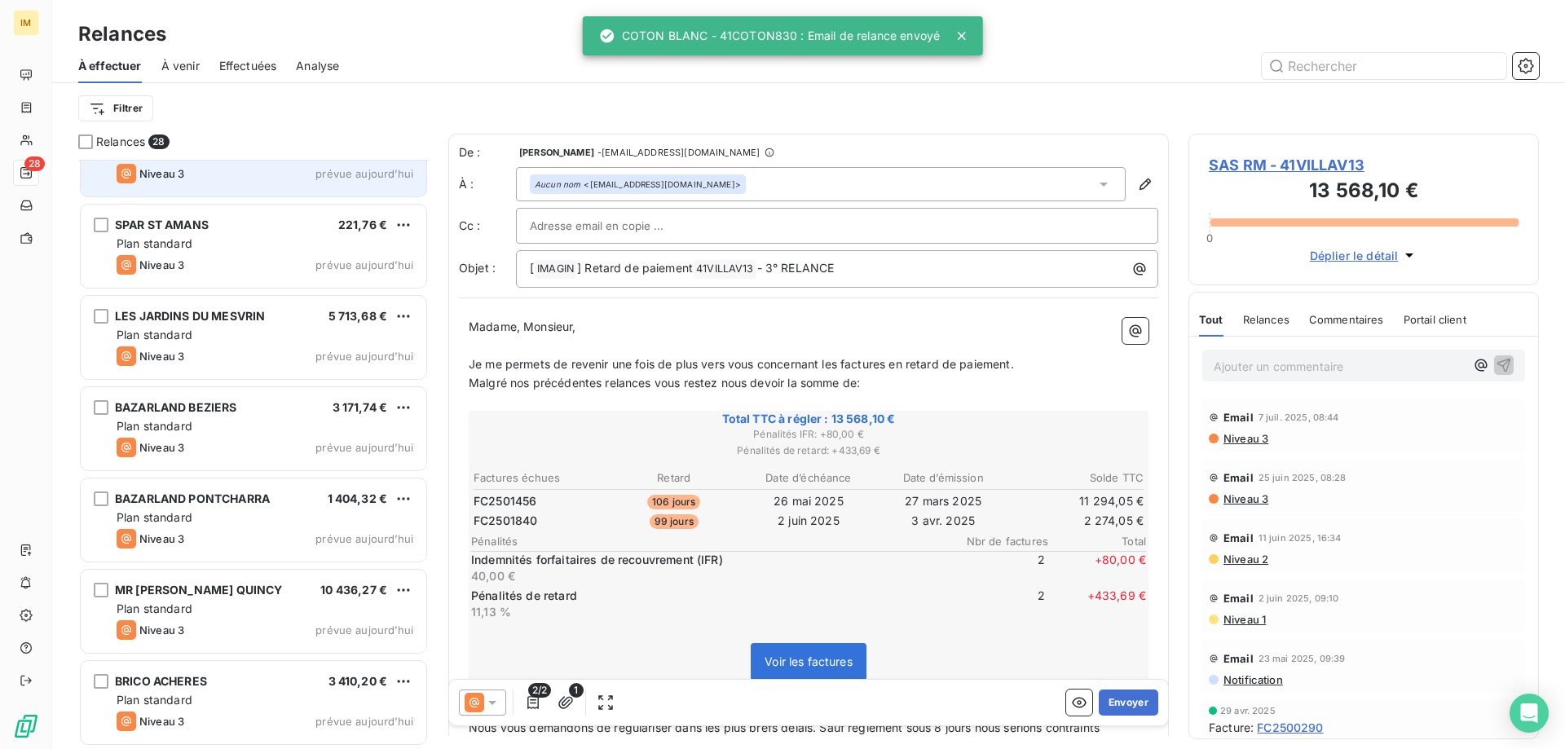
click at [320, 171] on span "prévue aujourd’hui" at bounding box center [365, 173] width 98 height 13
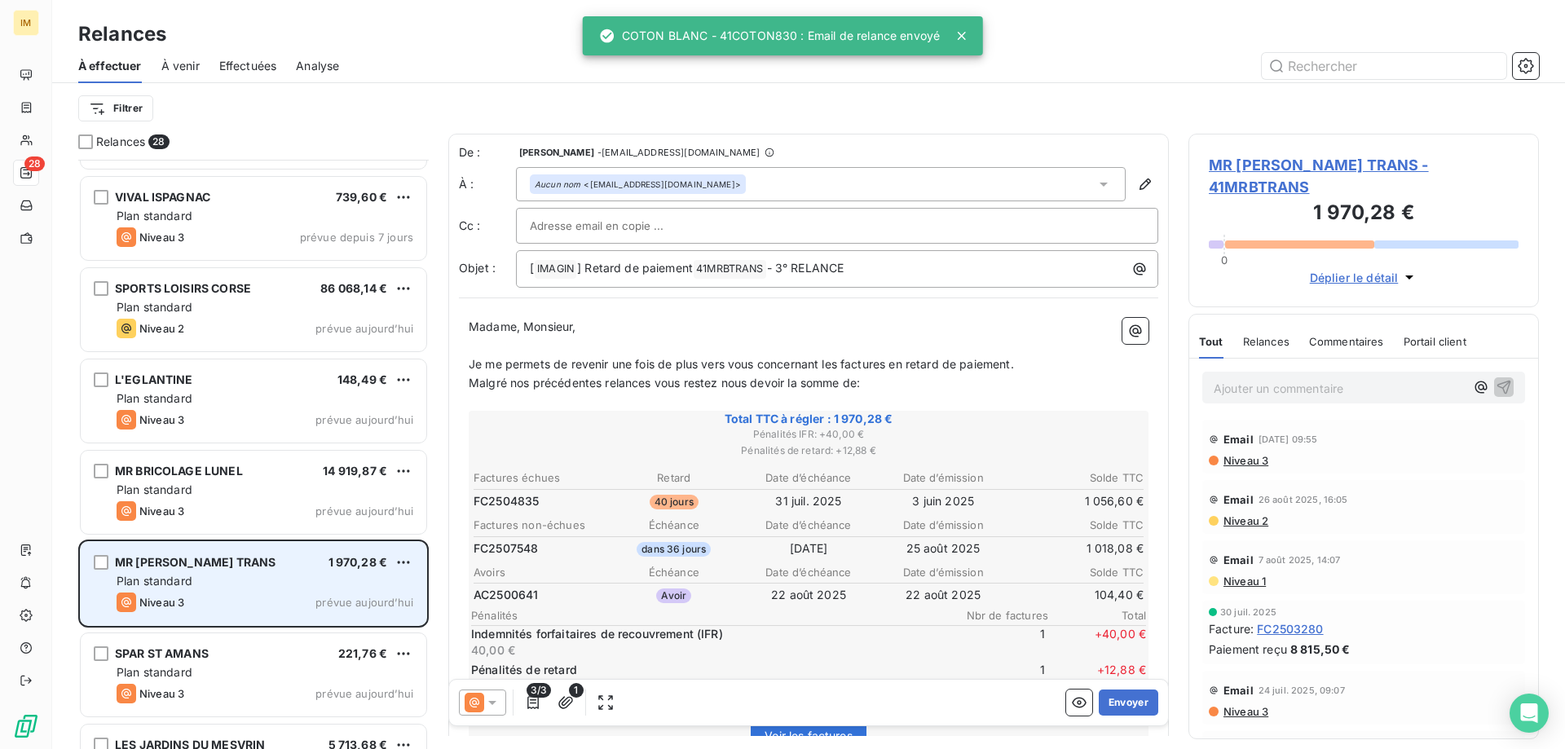
scroll to position [1204, 0]
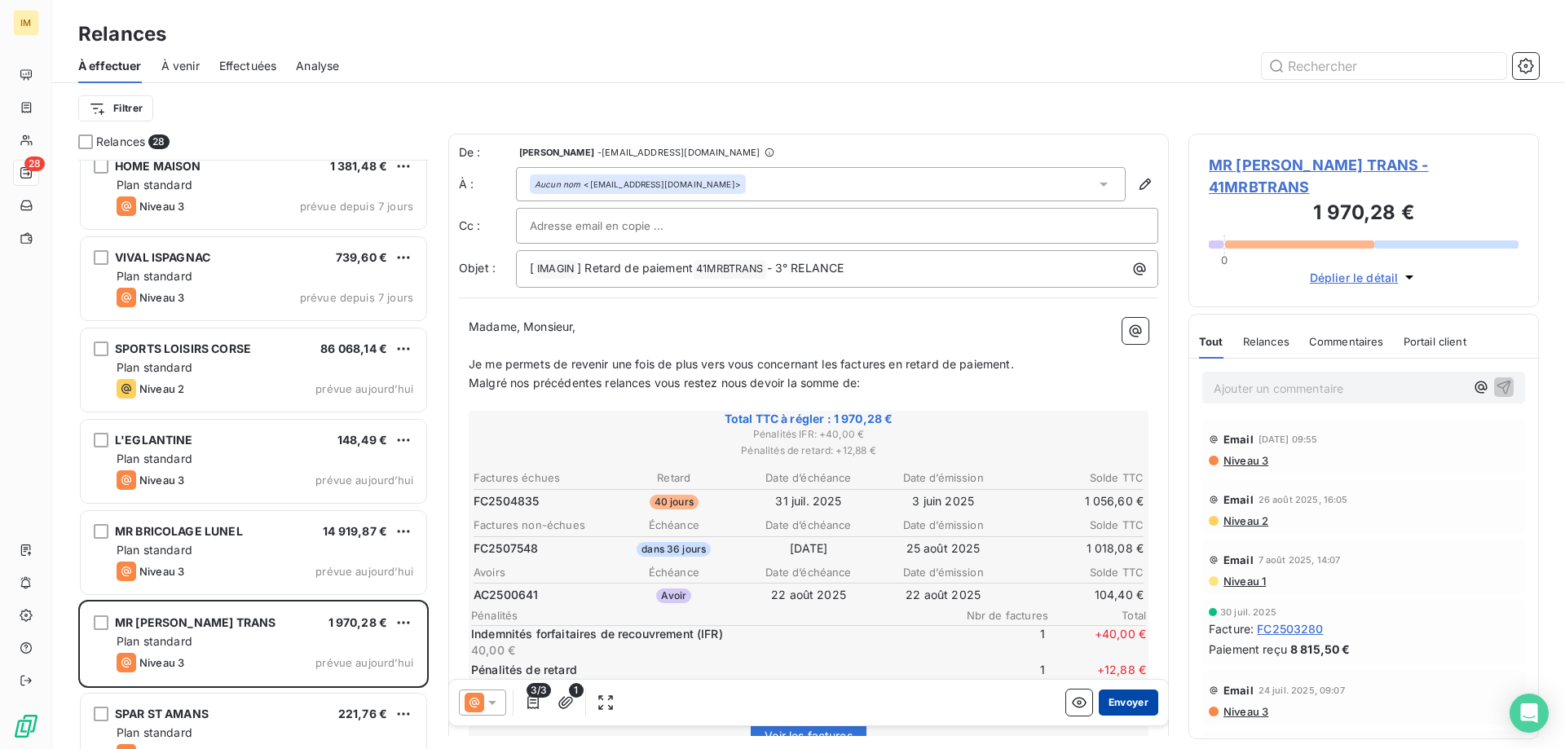
click at [1128, 698] on button "Envoyer" at bounding box center [1129, 703] width 60 height 26
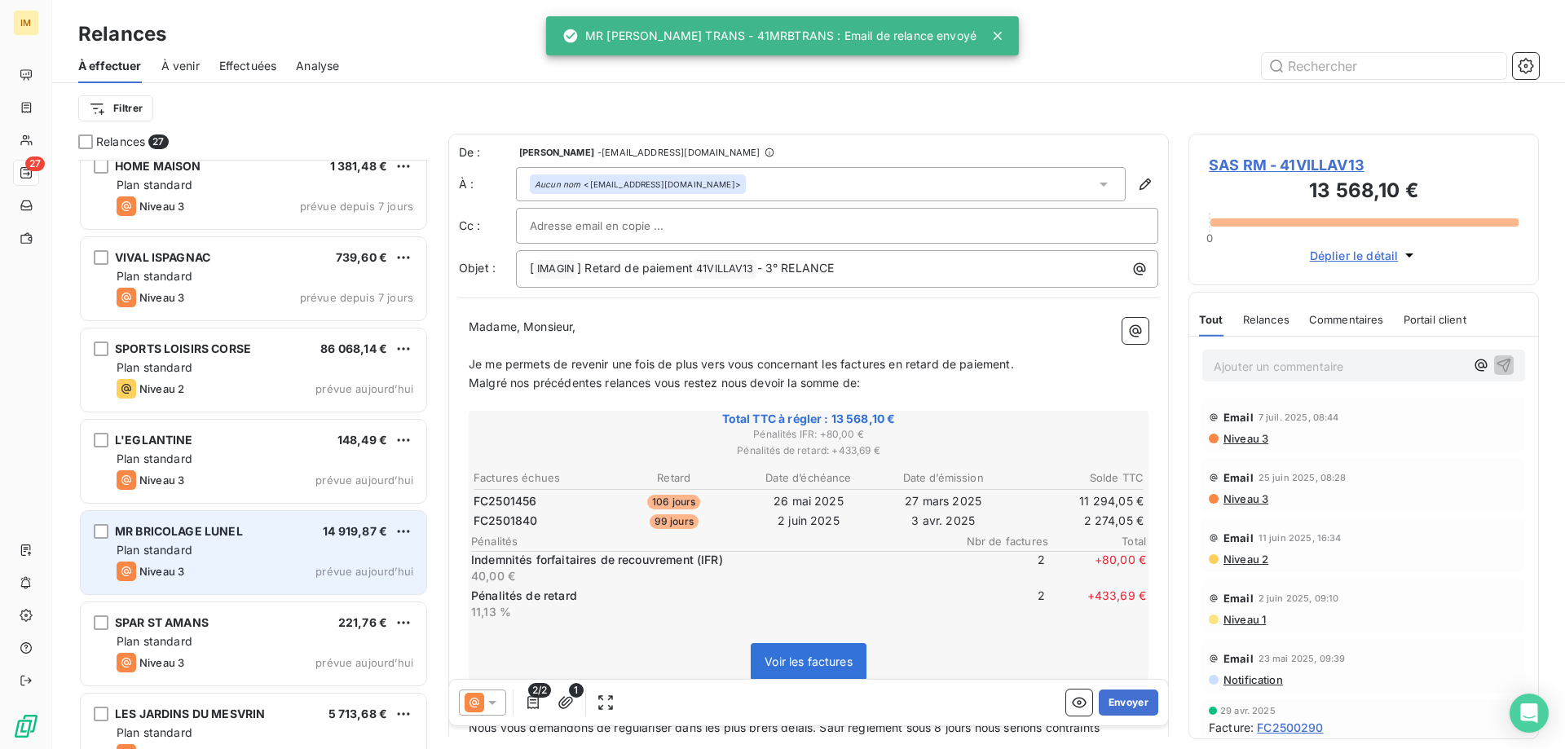
click at [250, 552] on div "Plan standard" at bounding box center [265, 550] width 297 height 16
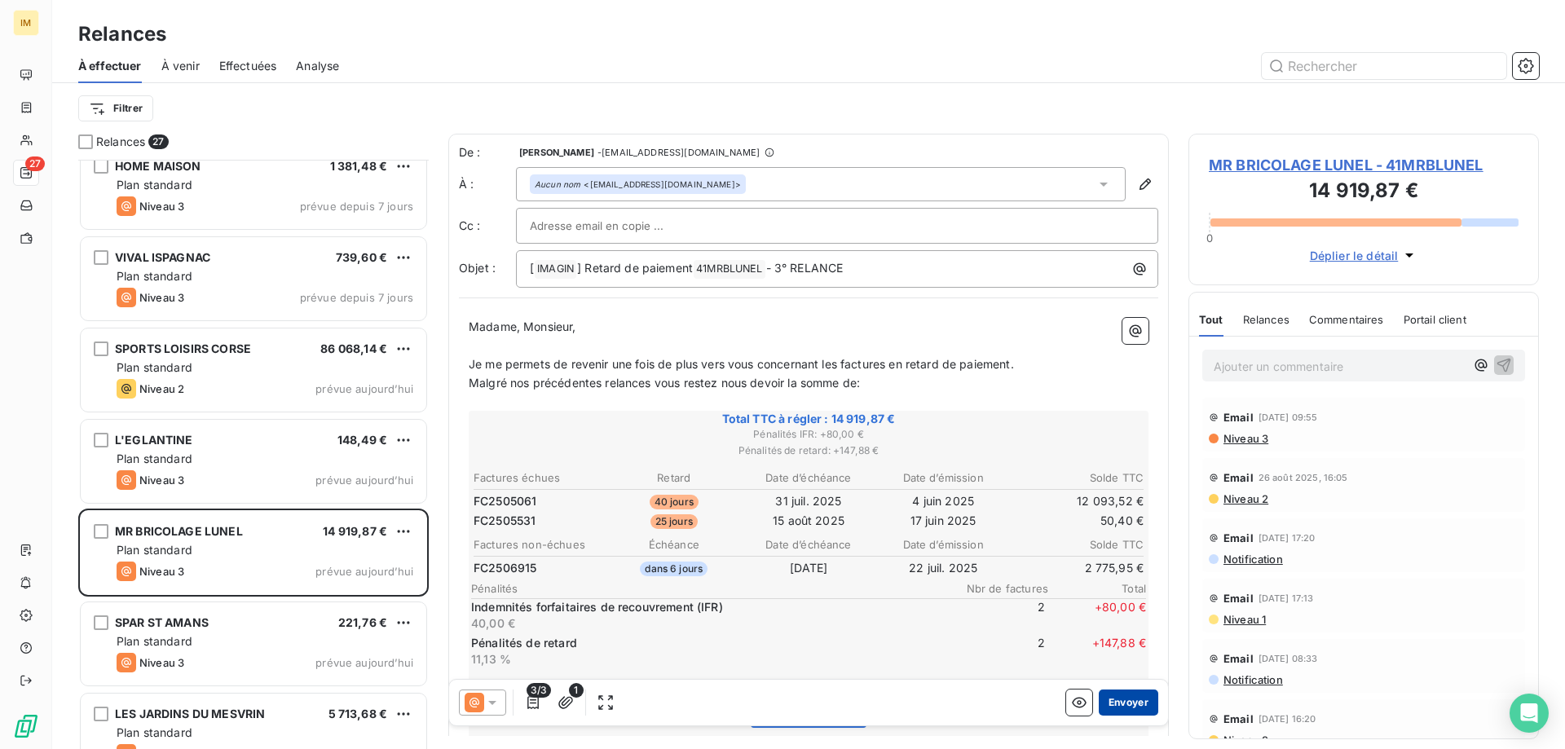
click at [1123, 701] on button "Envoyer" at bounding box center [1129, 703] width 60 height 26
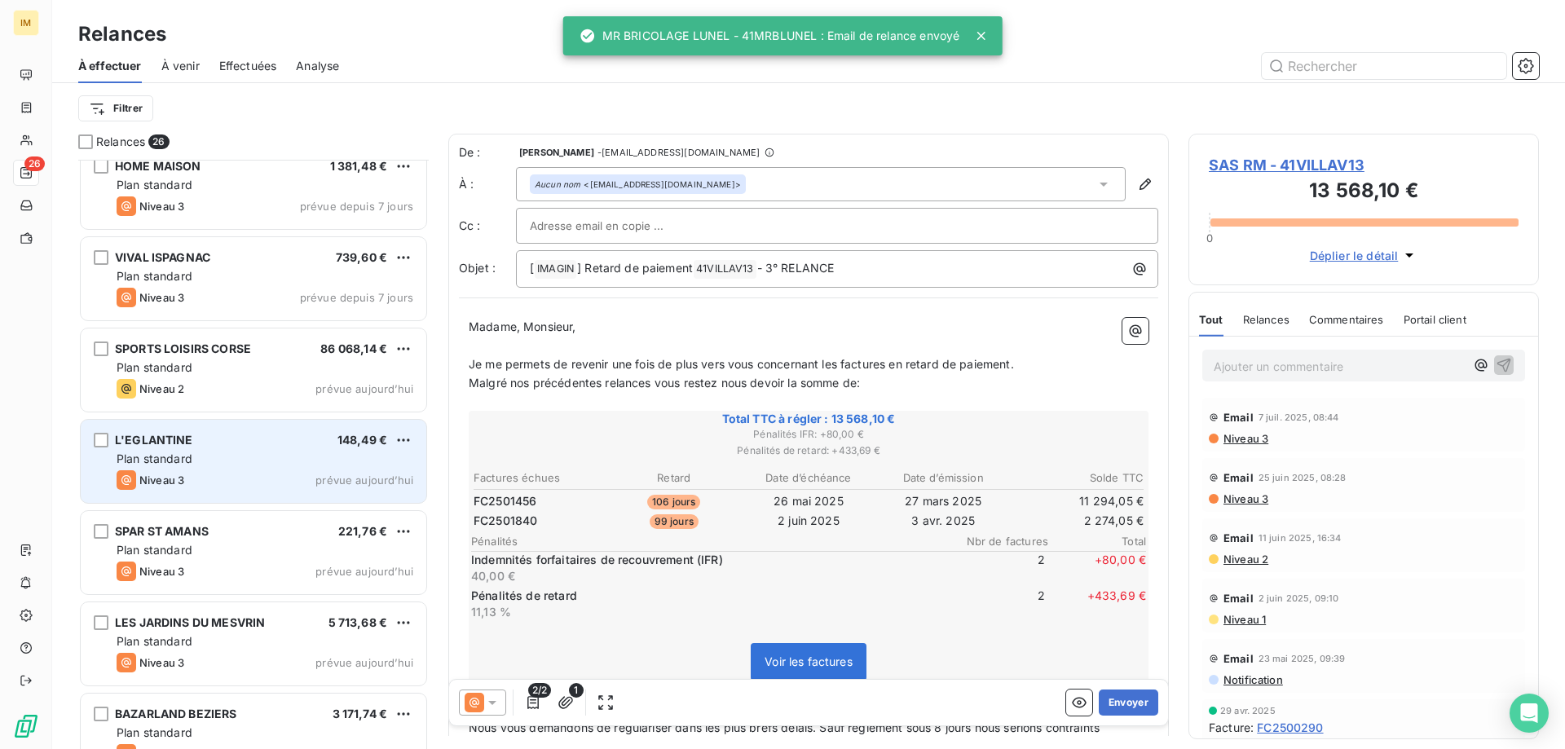
click at [255, 457] on div "Plan standard" at bounding box center [265, 459] width 297 height 16
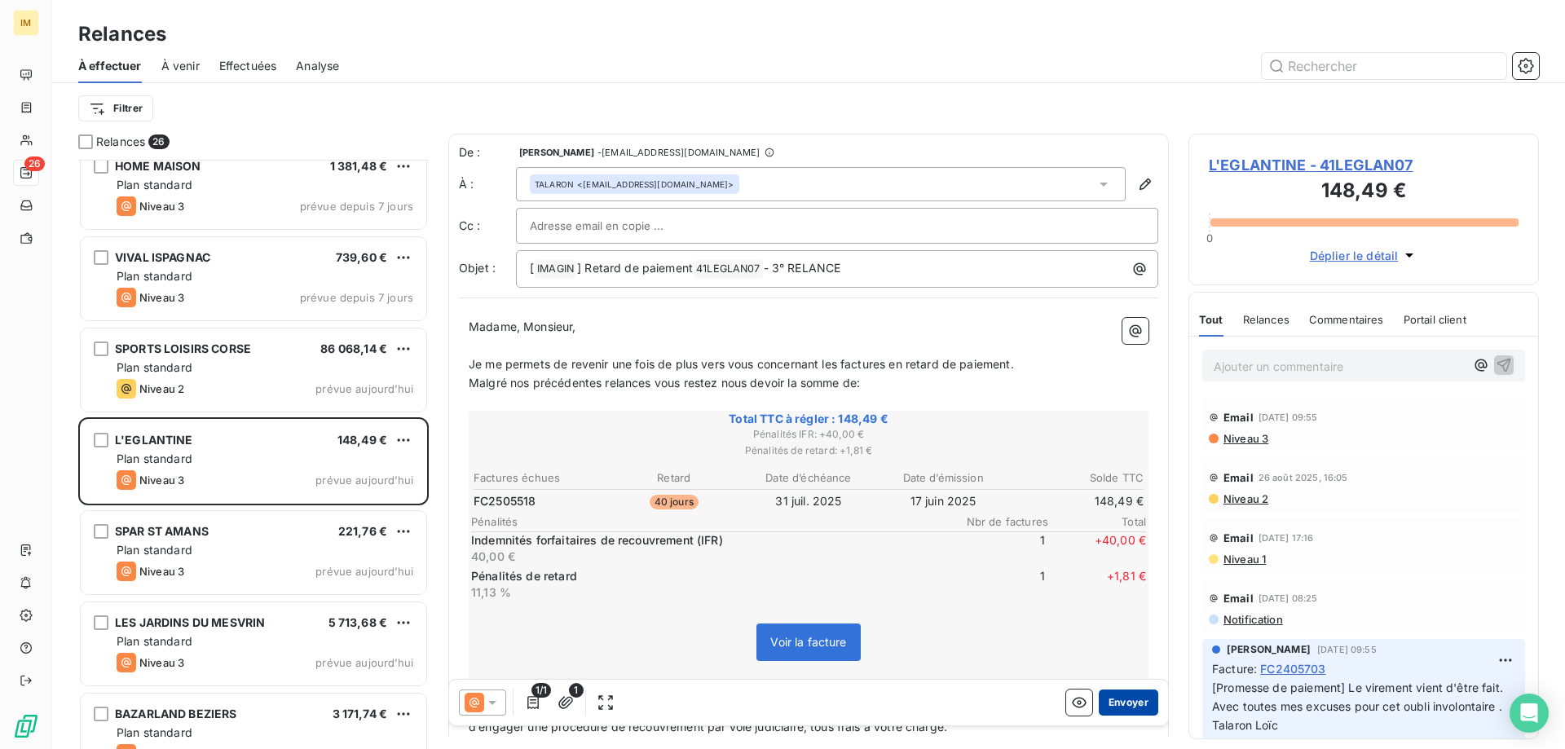
click at [1122, 695] on button "Envoyer" at bounding box center [1129, 703] width 60 height 26
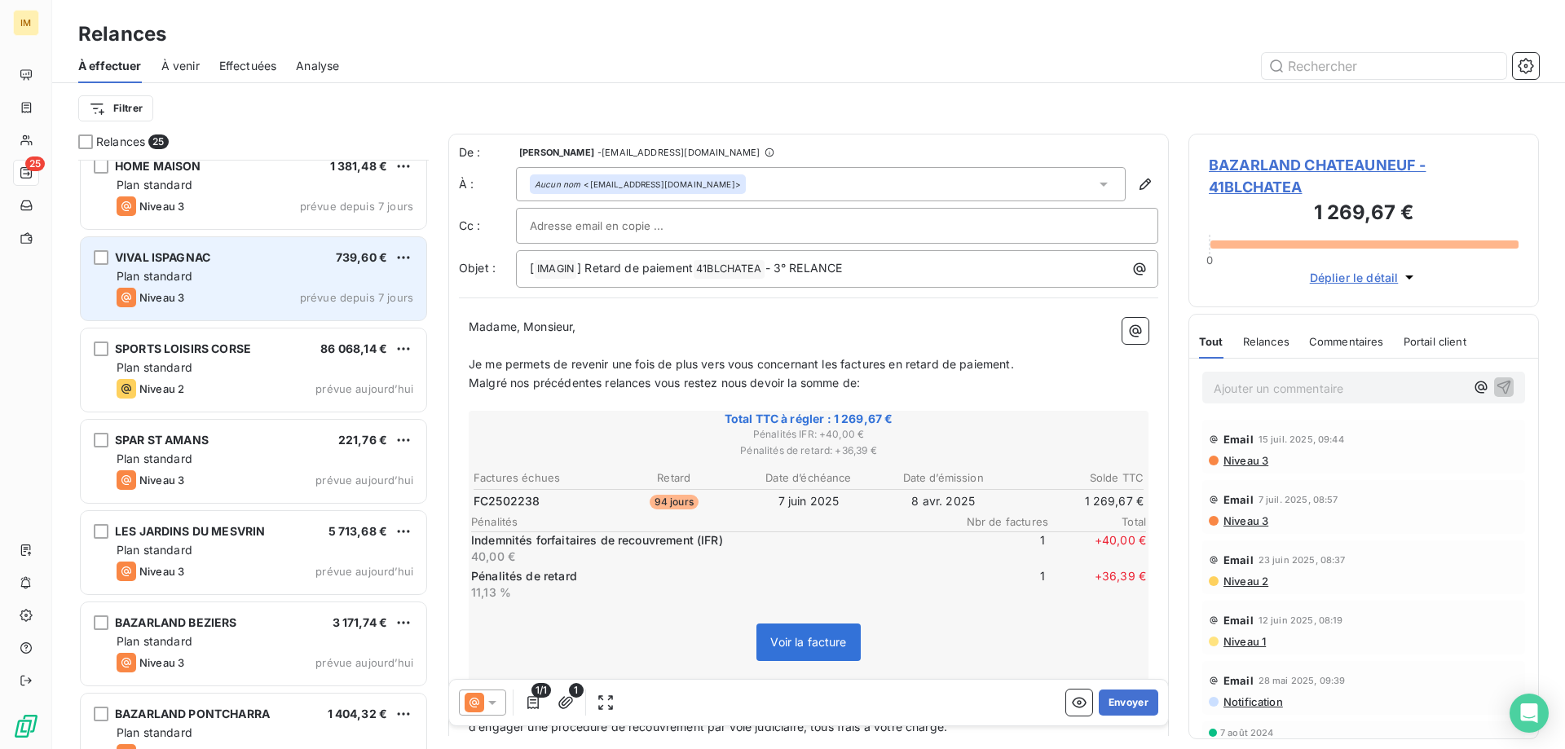
click at [218, 279] on div "Plan standard" at bounding box center [265, 276] width 297 height 16
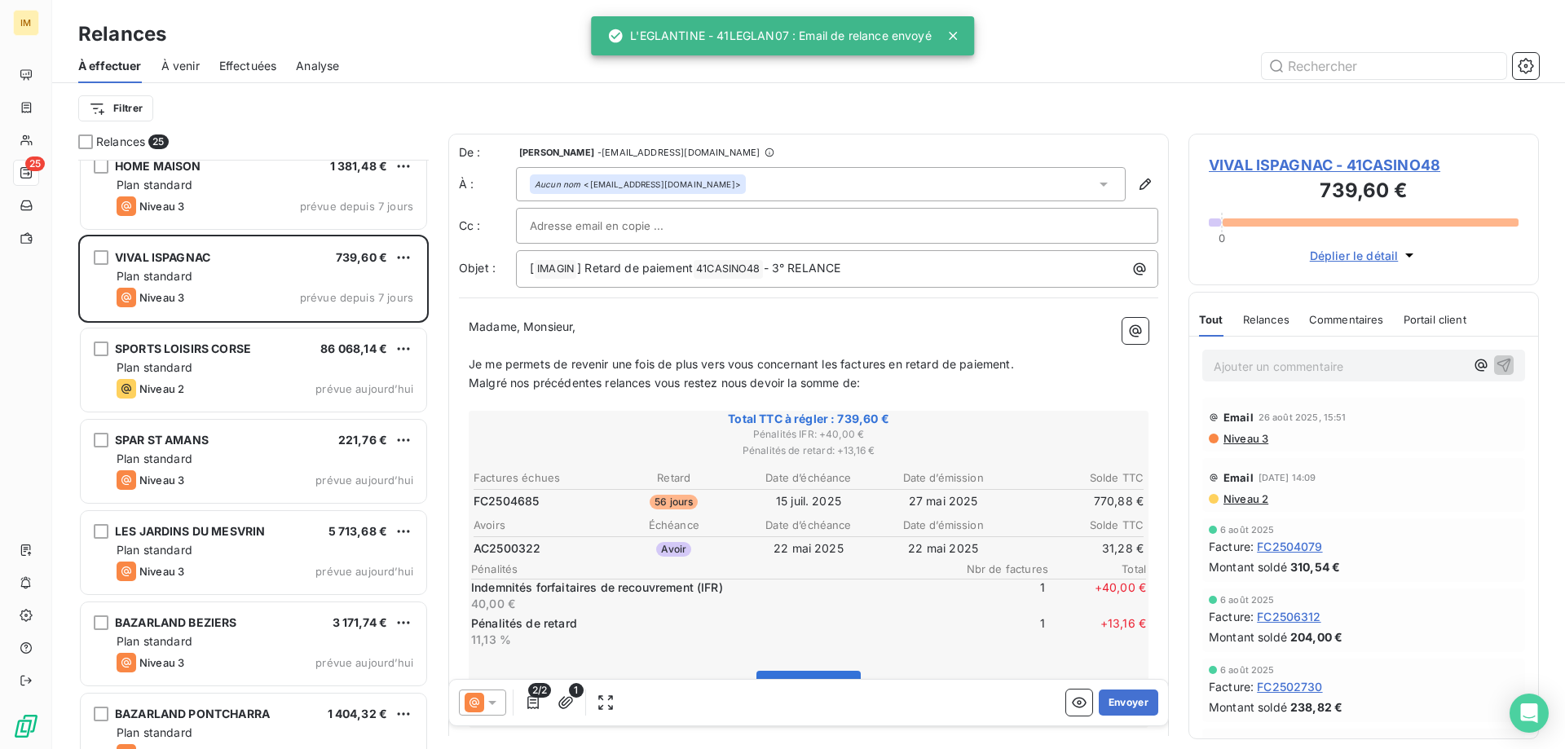
click at [1058, 571] on span "Total" at bounding box center [1098, 569] width 98 height 13
click at [1131, 699] on button "Envoyer" at bounding box center [1129, 703] width 60 height 26
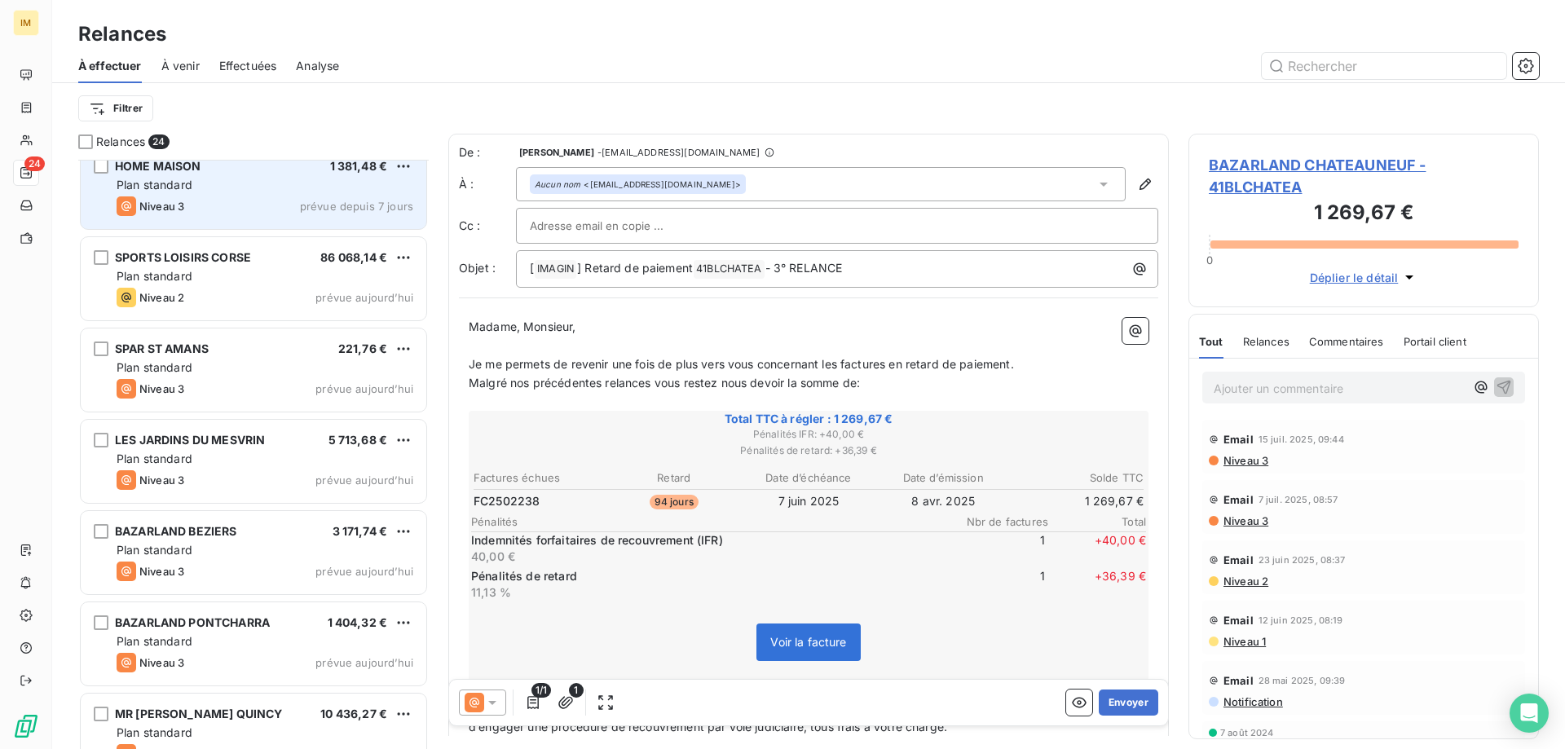
click at [253, 175] on div "HOME MAISON 1 381,48 € Plan standard Niveau 3 prévue depuis 7 jours" at bounding box center [254, 187] width 346 height 83
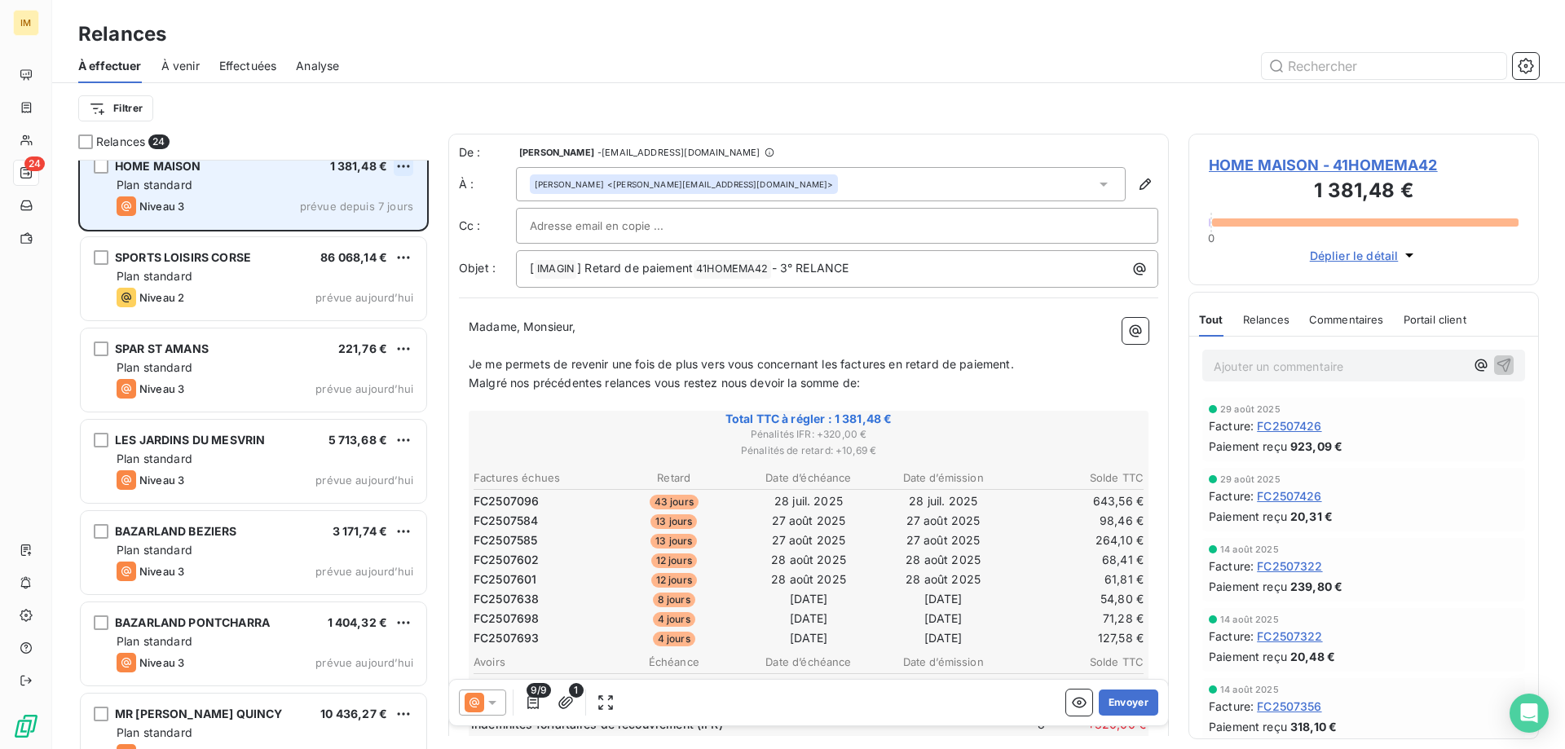
click at [408, 165] on html "IM 24 Relances À effectuer À venir Effectuées Analyse Filtrer Relances 24 L'HOM…" at bounding box center [782, 374] width 1565 height 749
click at [342, 228] on div "Passer cette action" at bounding box center [333, 228] width 146 height 26
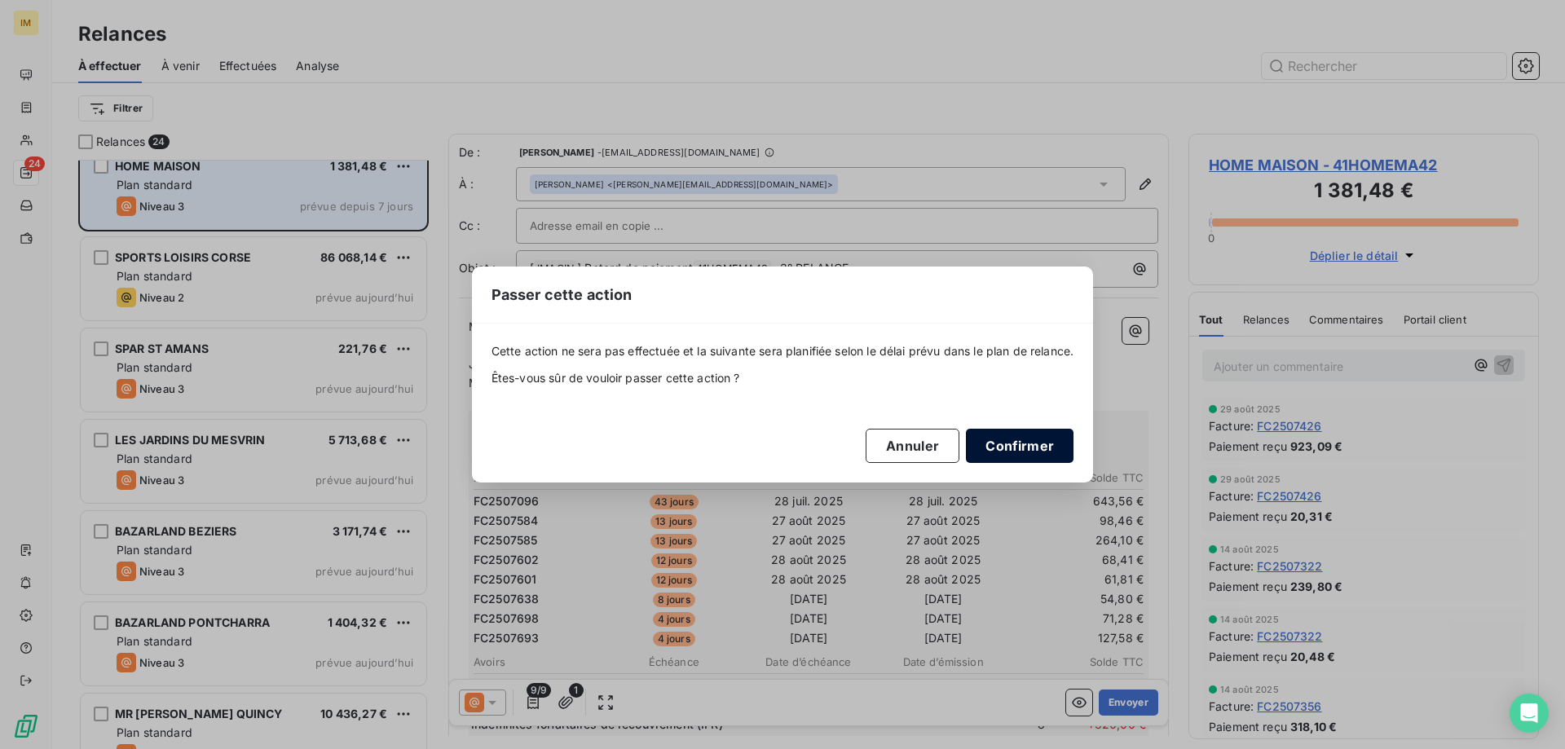
click at [1048, 449] on button "Confirmer" at bounding box center [1020, 446] width 108 height 34
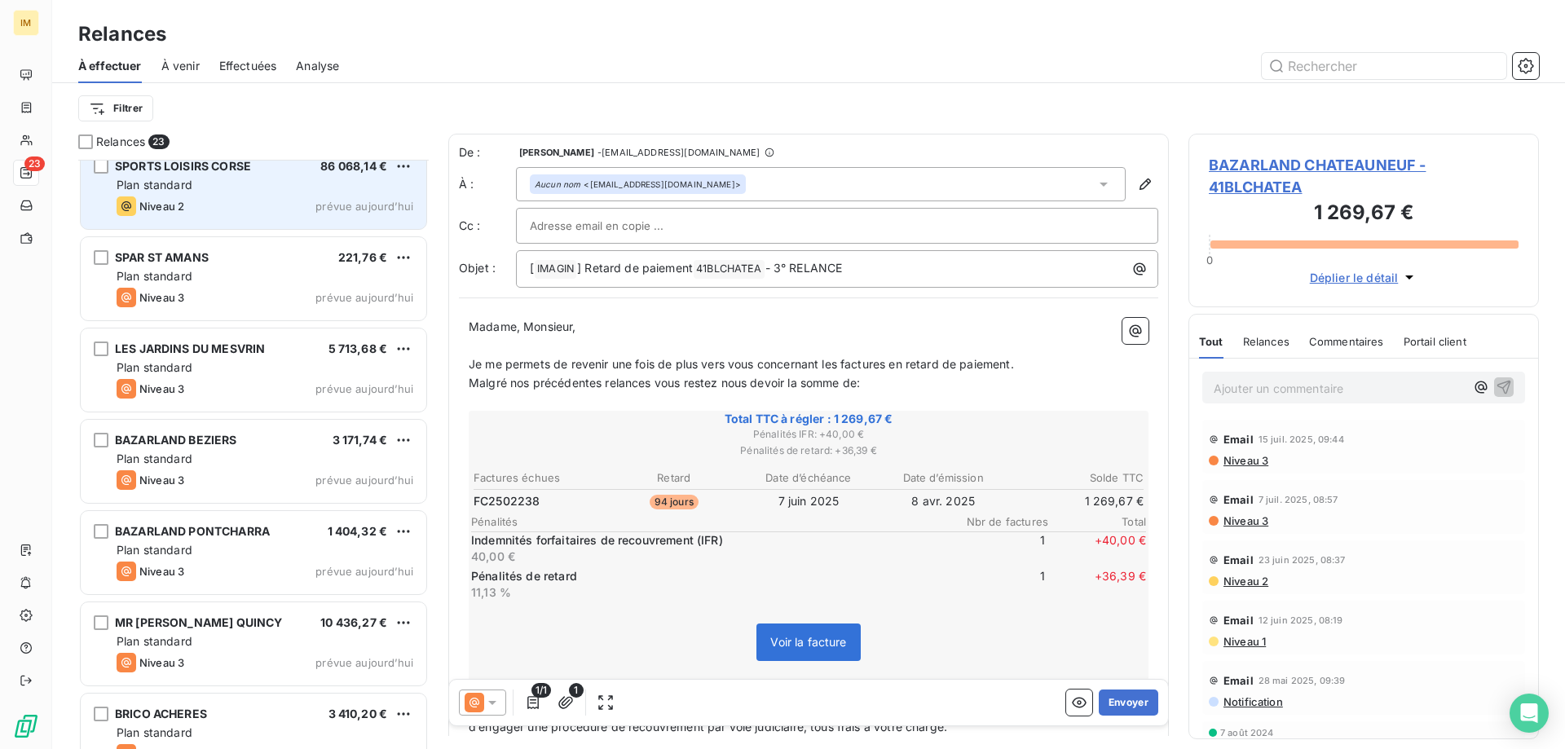
click at [249, 178] on div "Plan standard" at bounding box center [265, 185] width 297 height 16
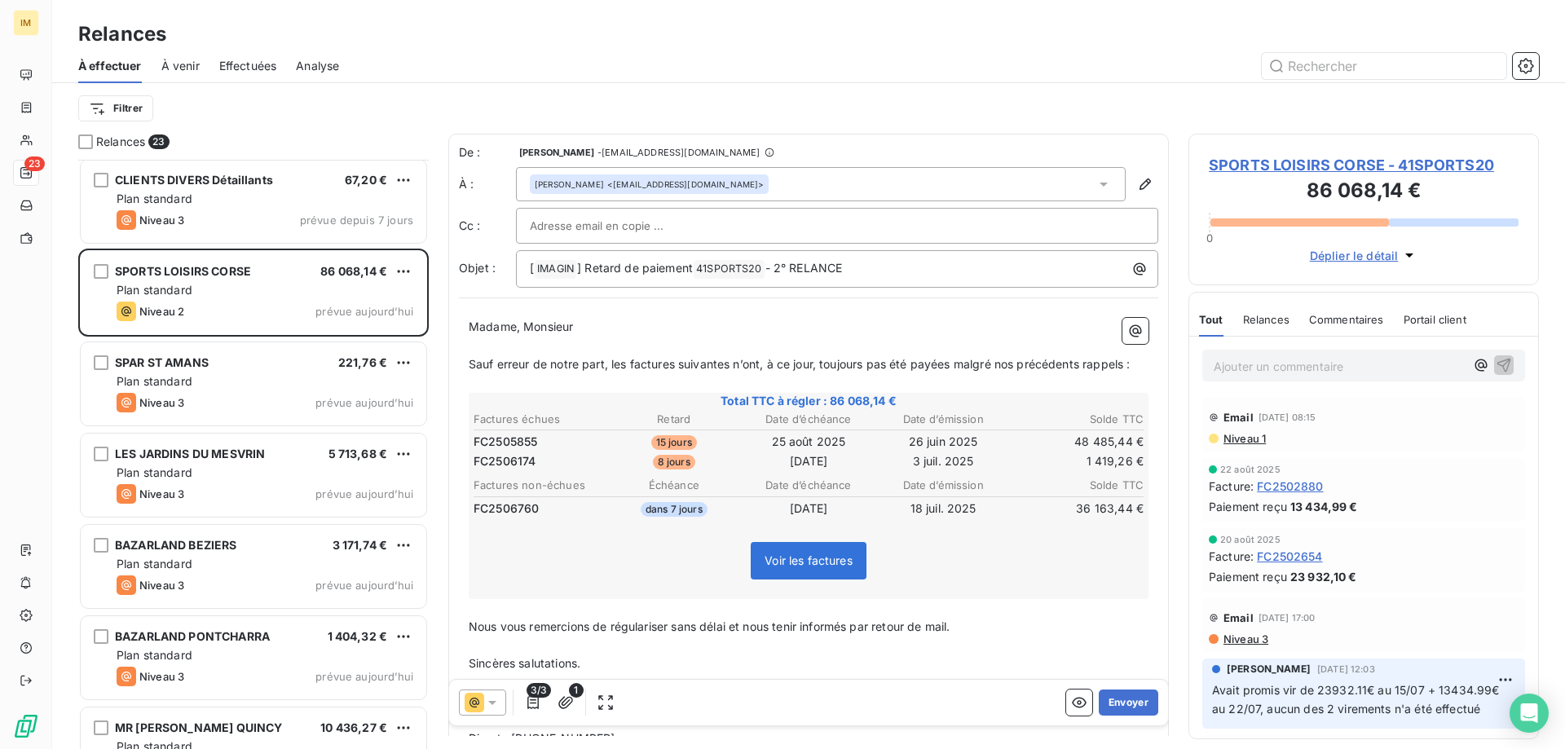
scroll to position [1074, 0]
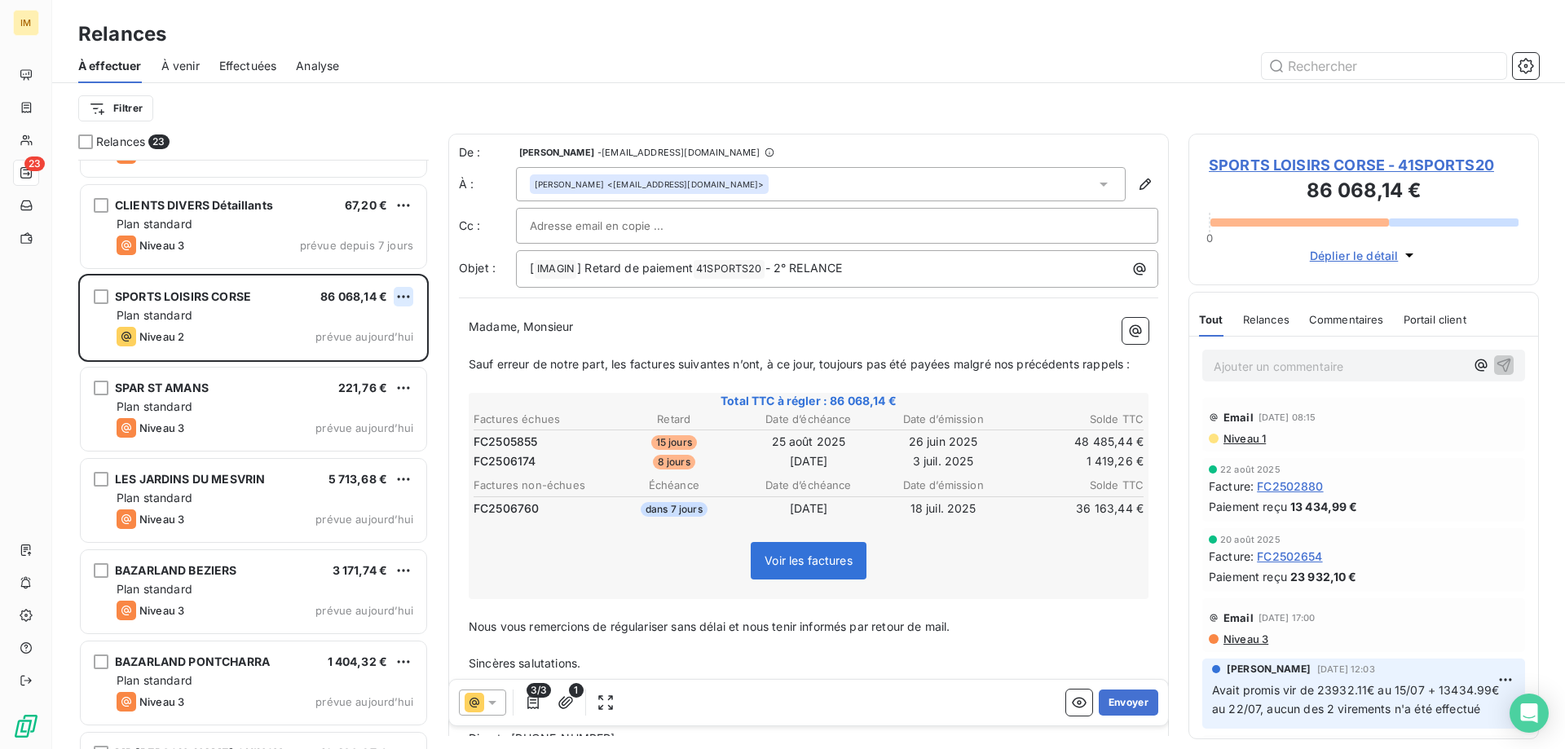
click at [408, 294] on html "IM 23 Relances À effectuer À venir Effectuées Analyse Filtrer Relances 23 SAS R…" at bounding box center [782, 374] width 1565 height 749
click at [364, 329] on div "Replanifier cette action" at bounding box center [333, 329] width 146 height 26
select select "8"
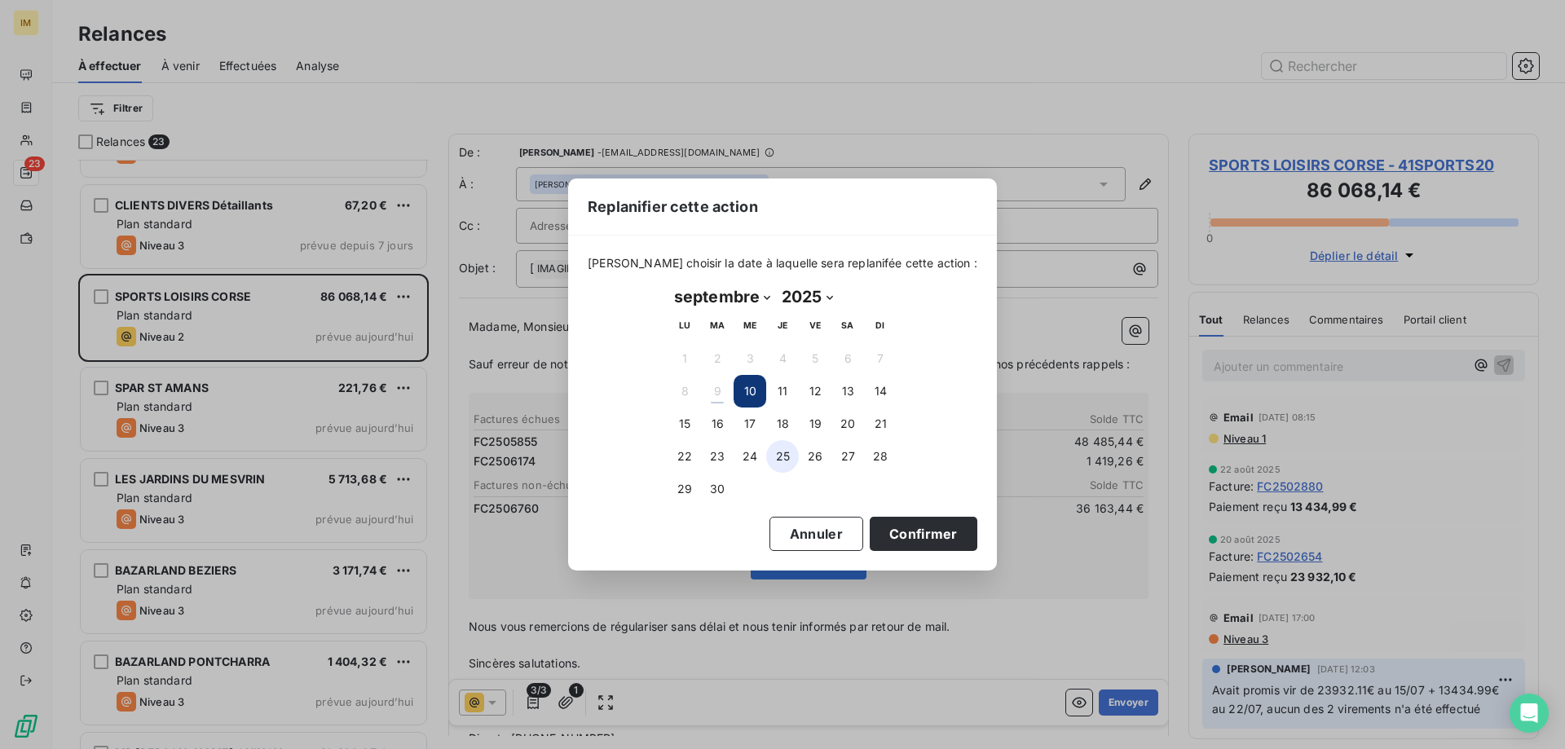
click at [781, 458] on button "25" at bounding box center [782, 456] width 33 height 33
click at [892, 532] on button "Confirmer" at bounding box center [924, 534] width 108 height 34
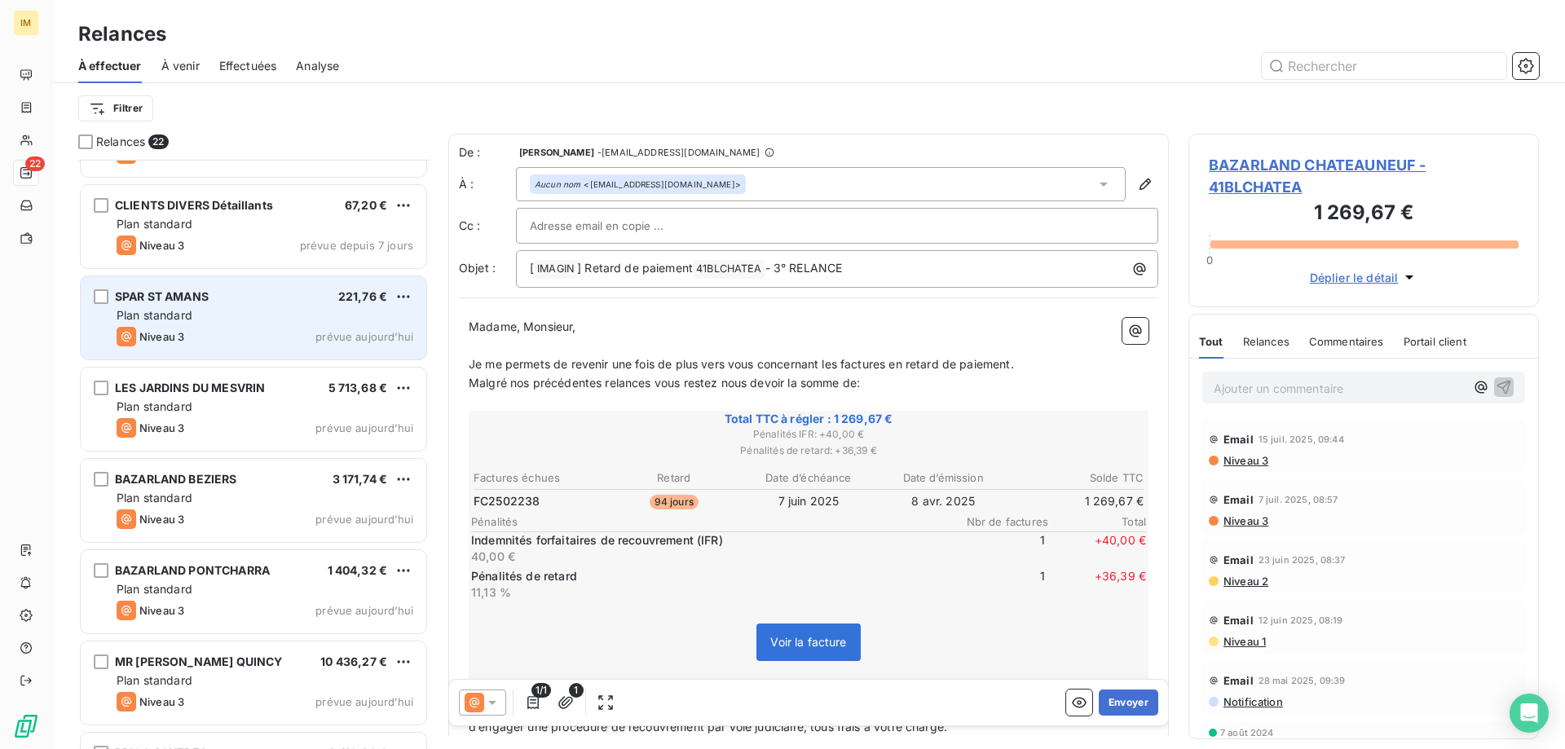
click at [342, 283] on div "SPAR ST AMANS 221,76 € Plan standard Niveau 3 prévue [DATE]" at bounding box center [254, 317] width 346 height 83
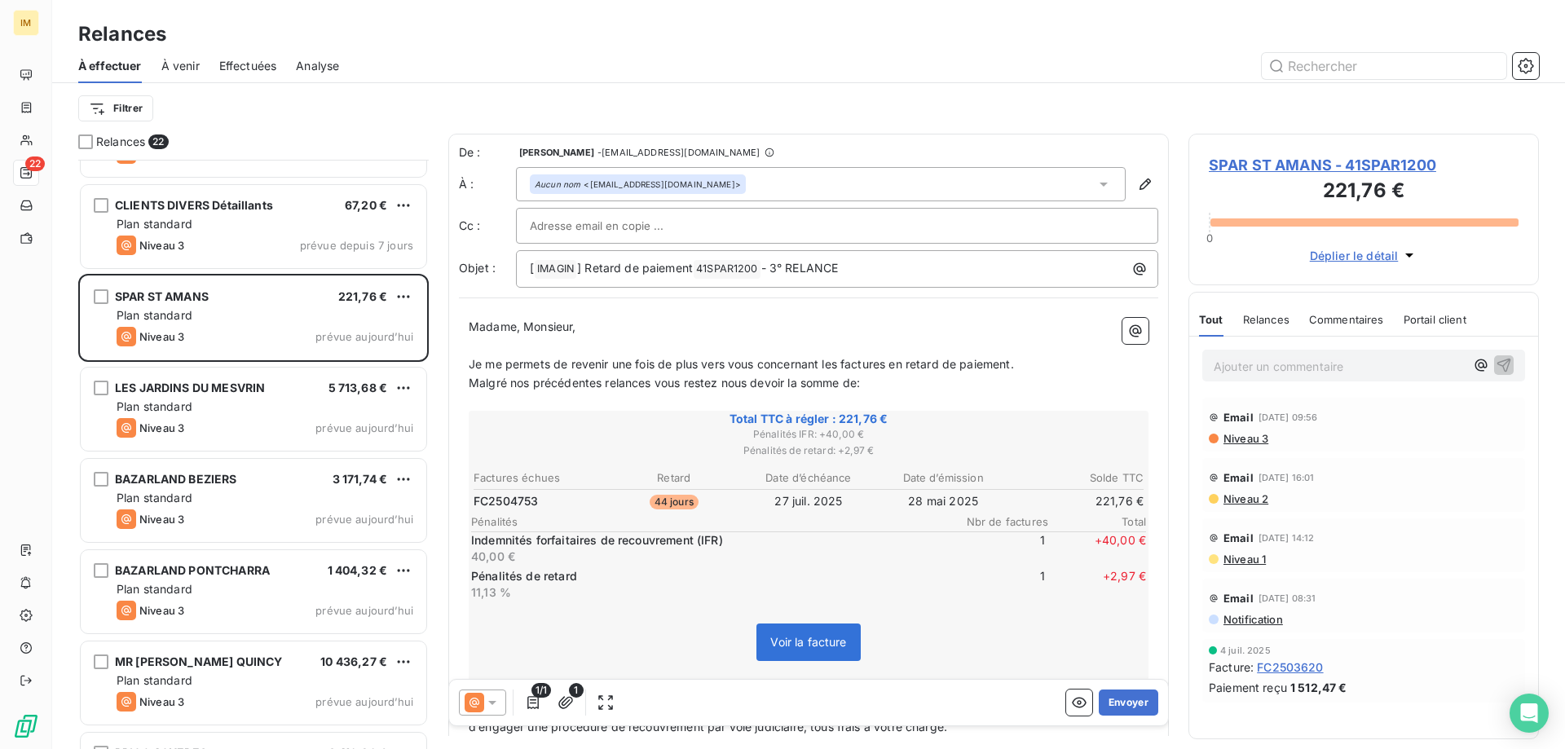
click at [446, 95] on div "Filtrer" at bounding box center [808, 108] width 1461 height 31
